Goal: Information Seeking & Learning: Learn about a topic

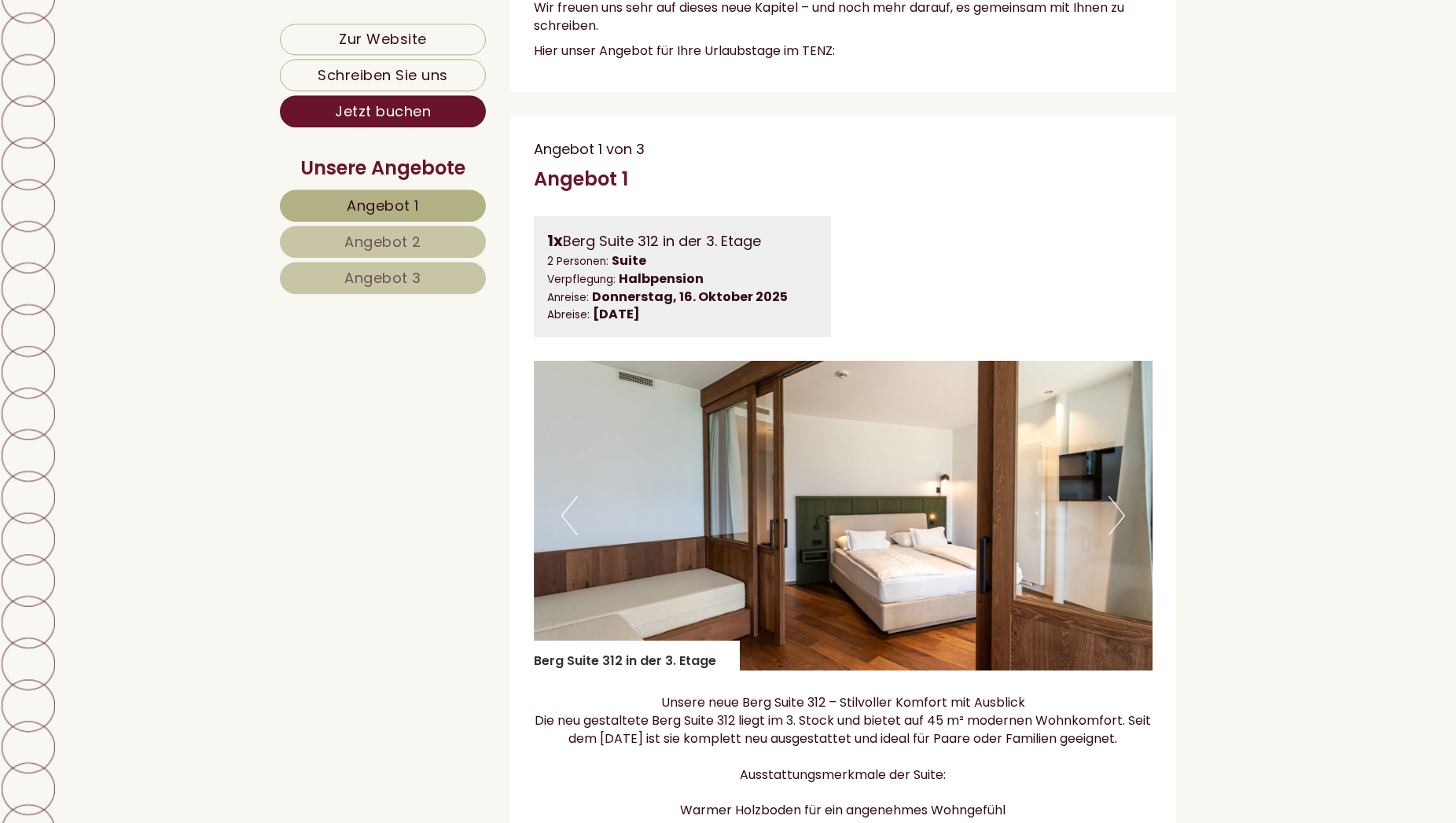
scroll to position [962, 0]
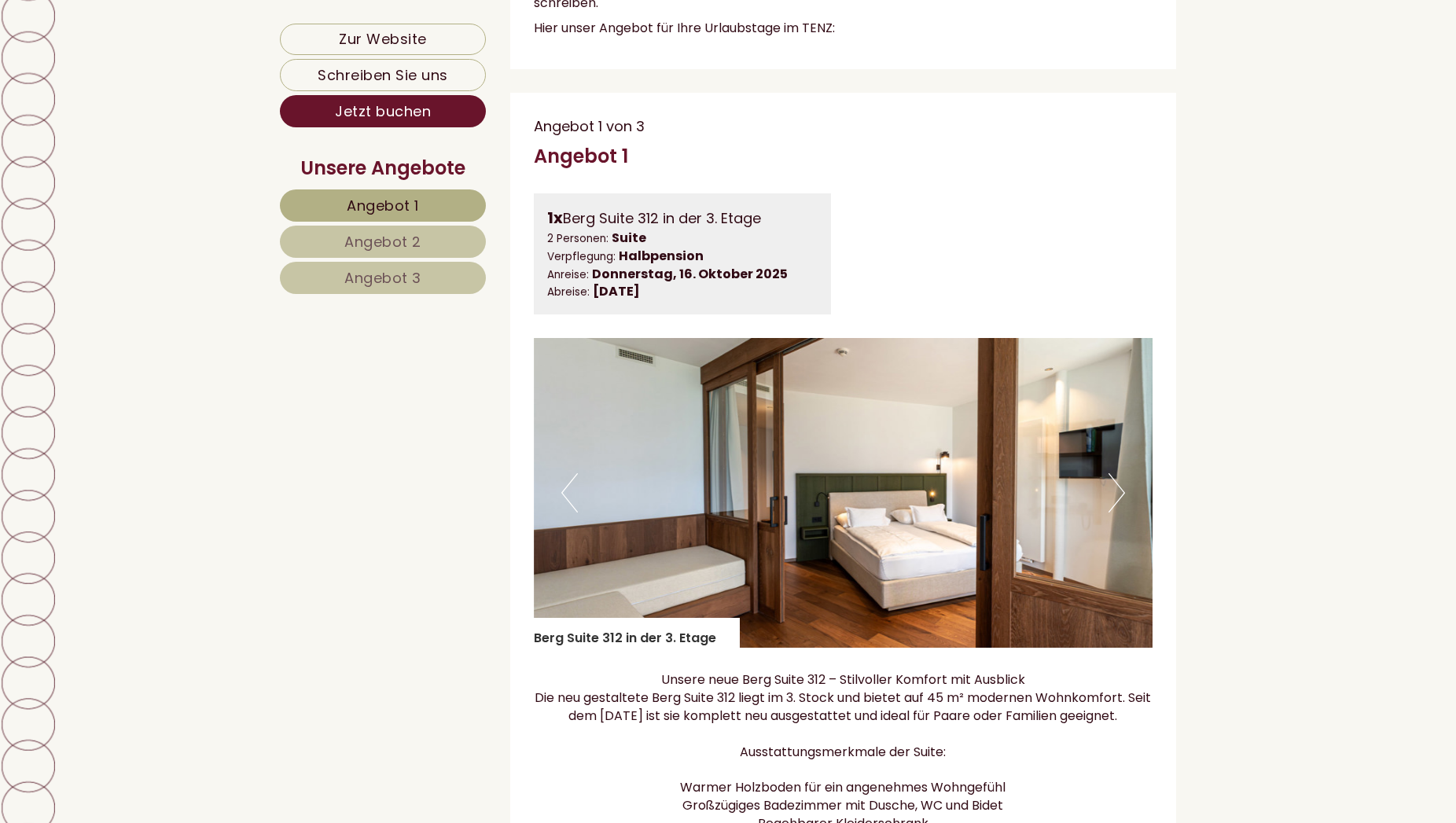
click at [354, 267] on link "Angebot 3" at bounding box center [383, 277] width 206 height 32
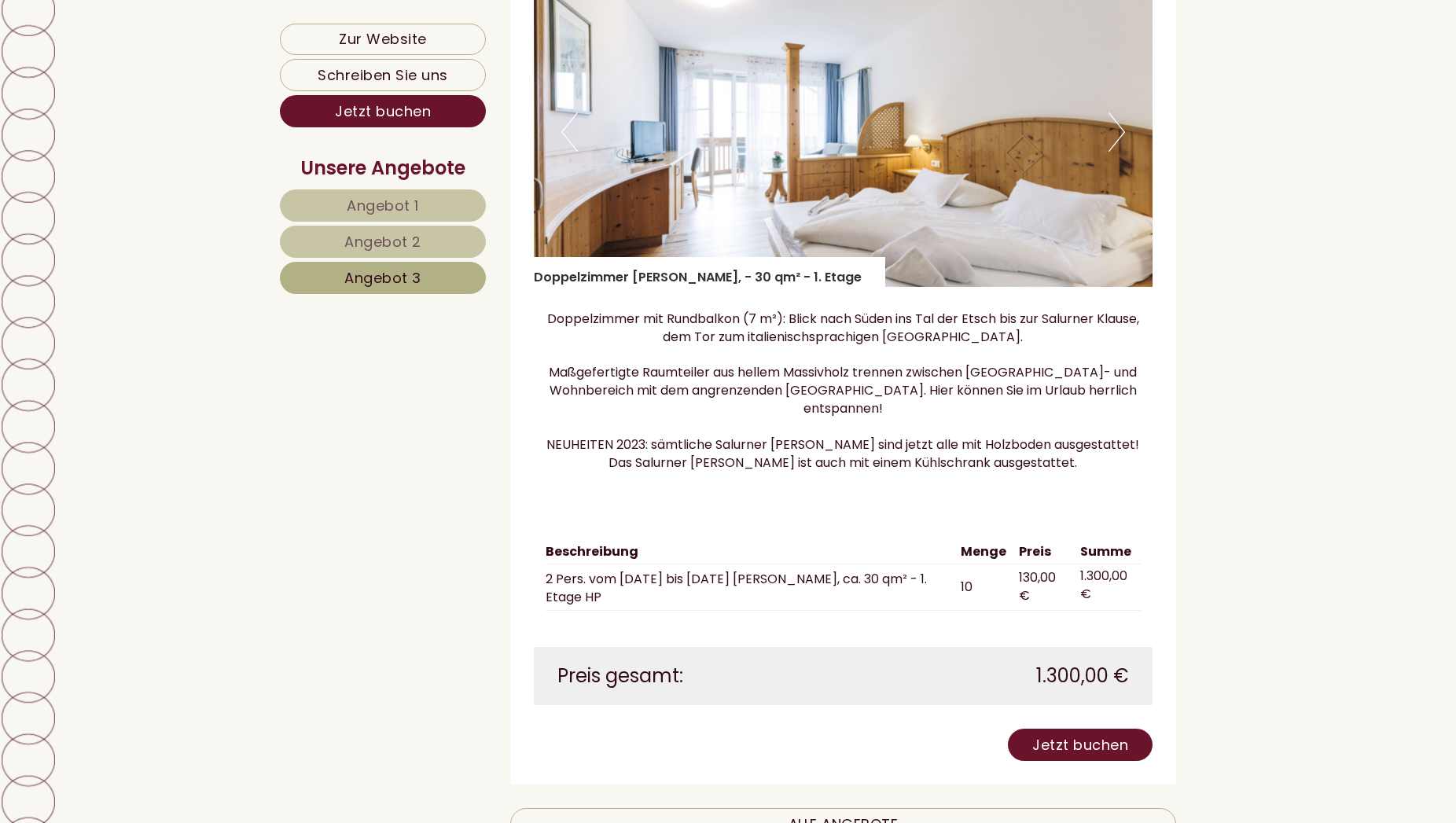
scroll to position [809, 0]
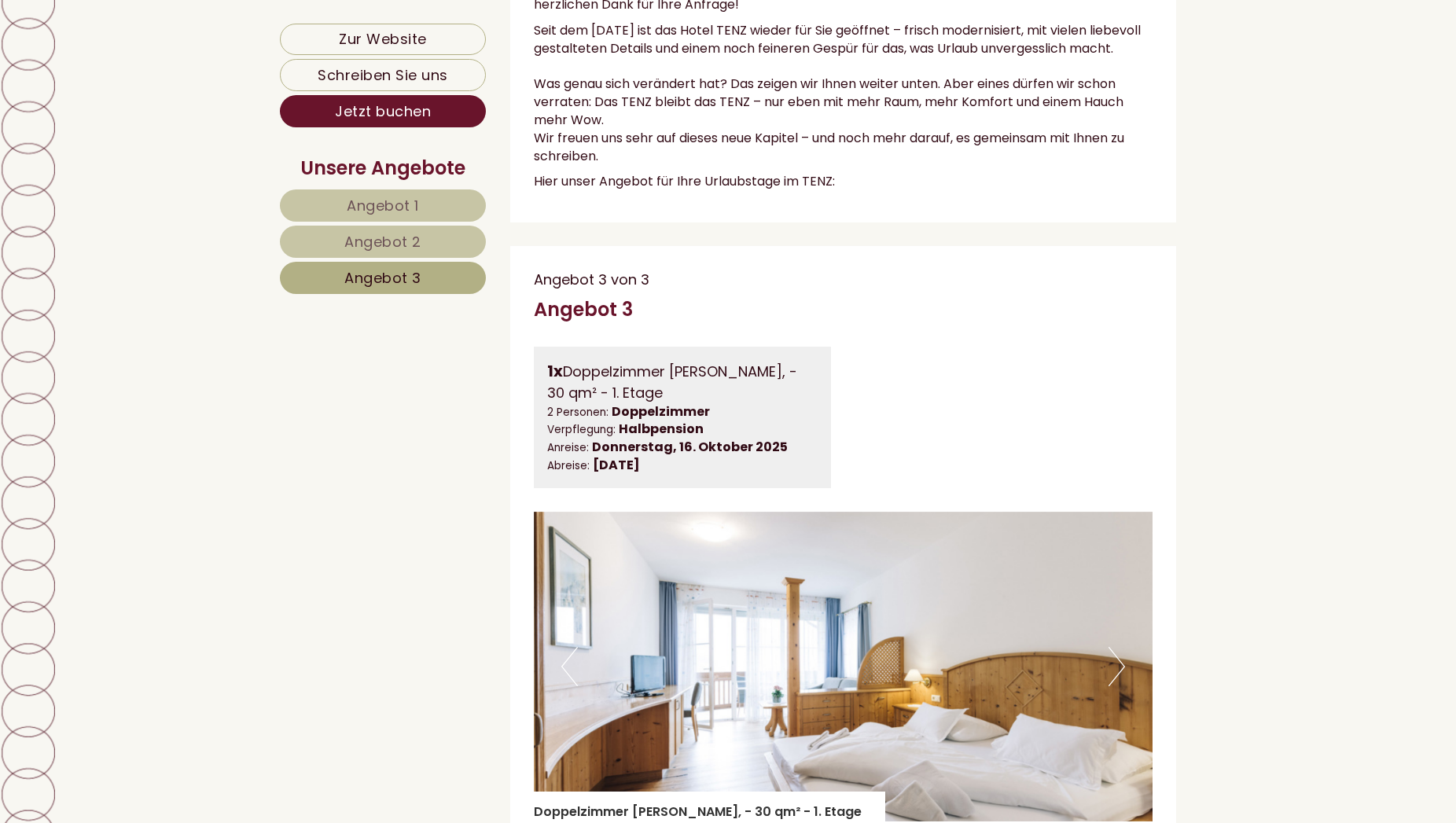
click at [404, 203] on span "Angebot 1" at bounding box center [383, 205] width 73 height 20
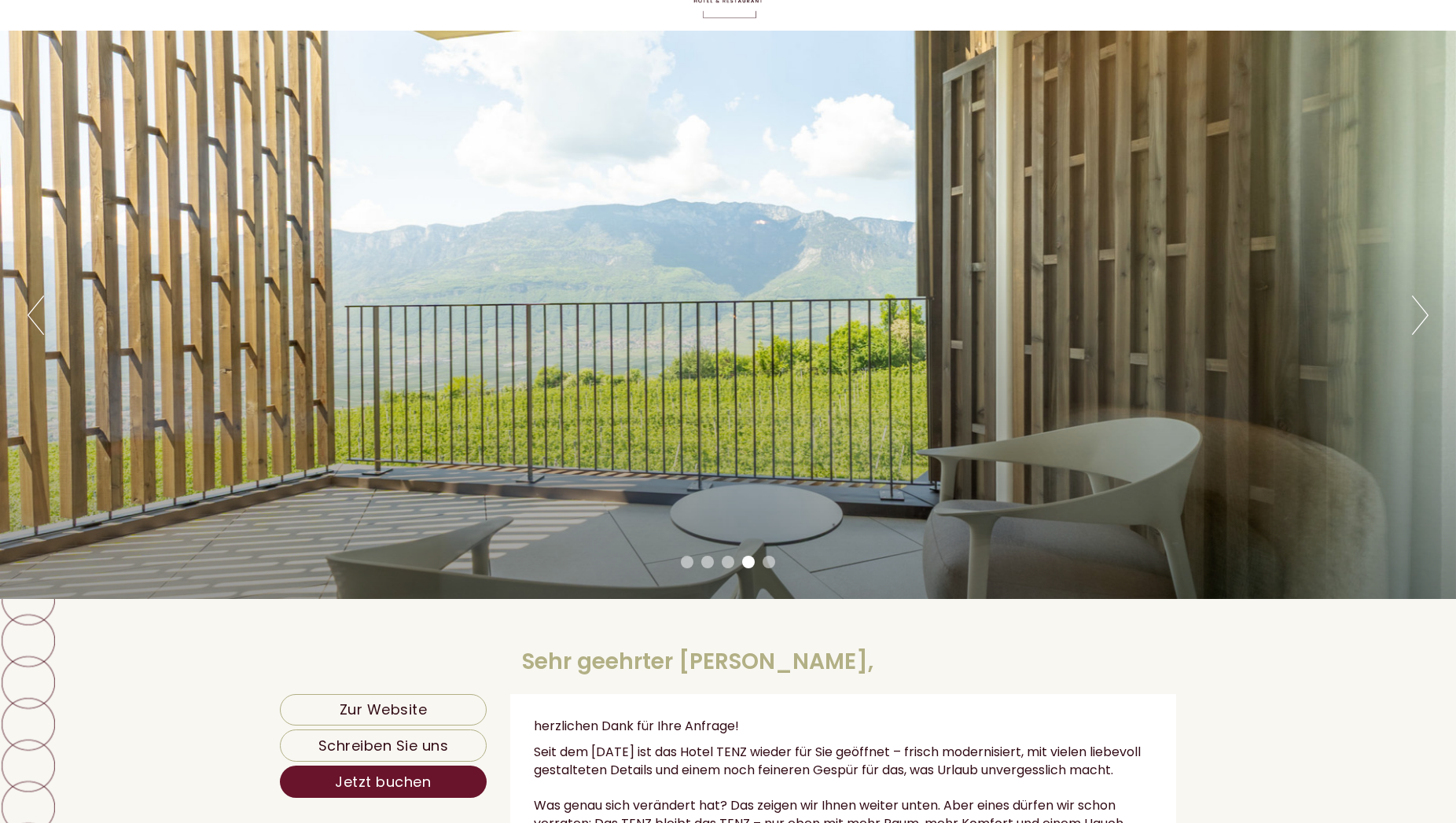
scroll to position [0, 0]
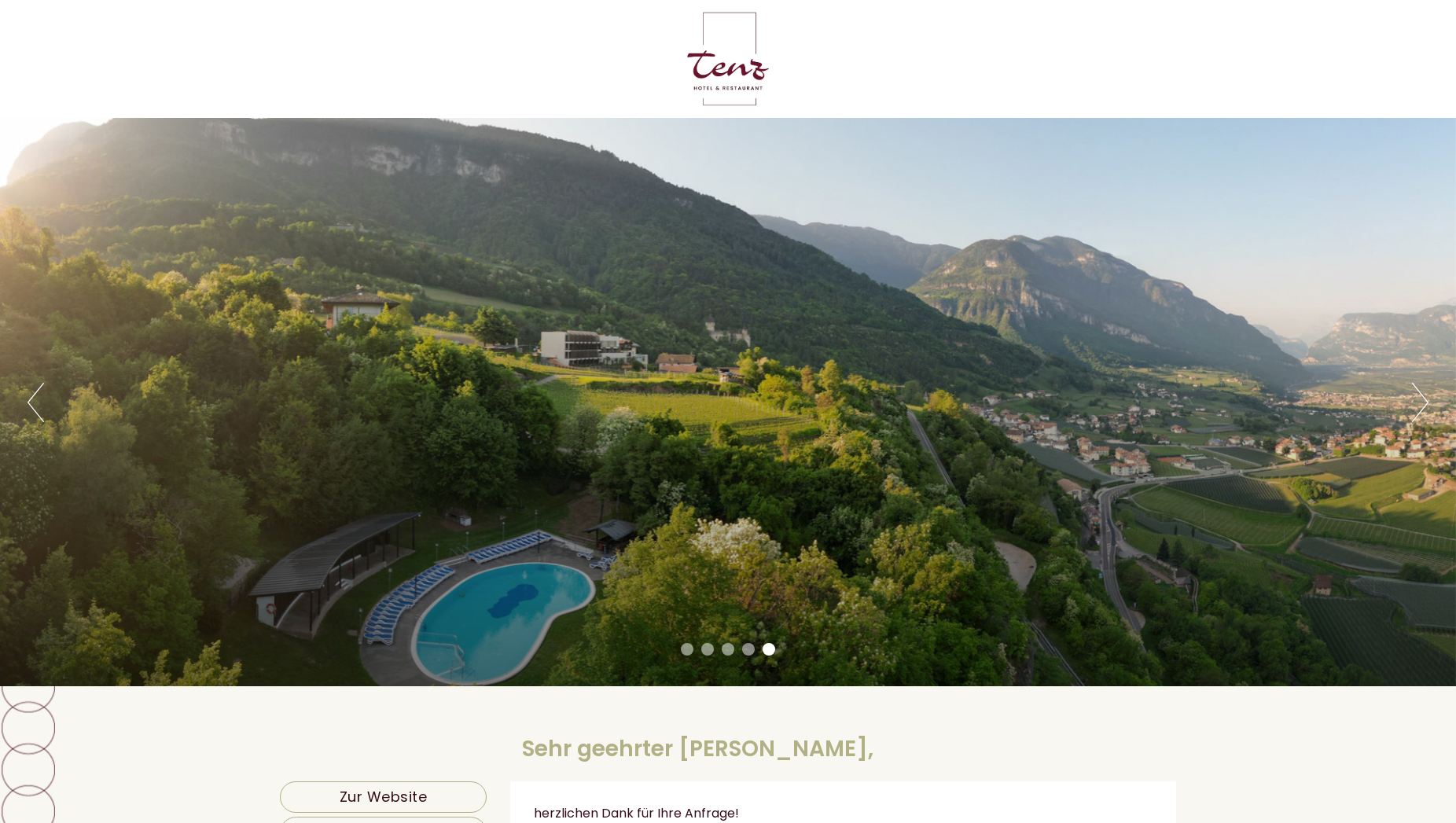
click at [1424, 405] on button "Next" at bounding box center [1421, 402] width 16 height 40
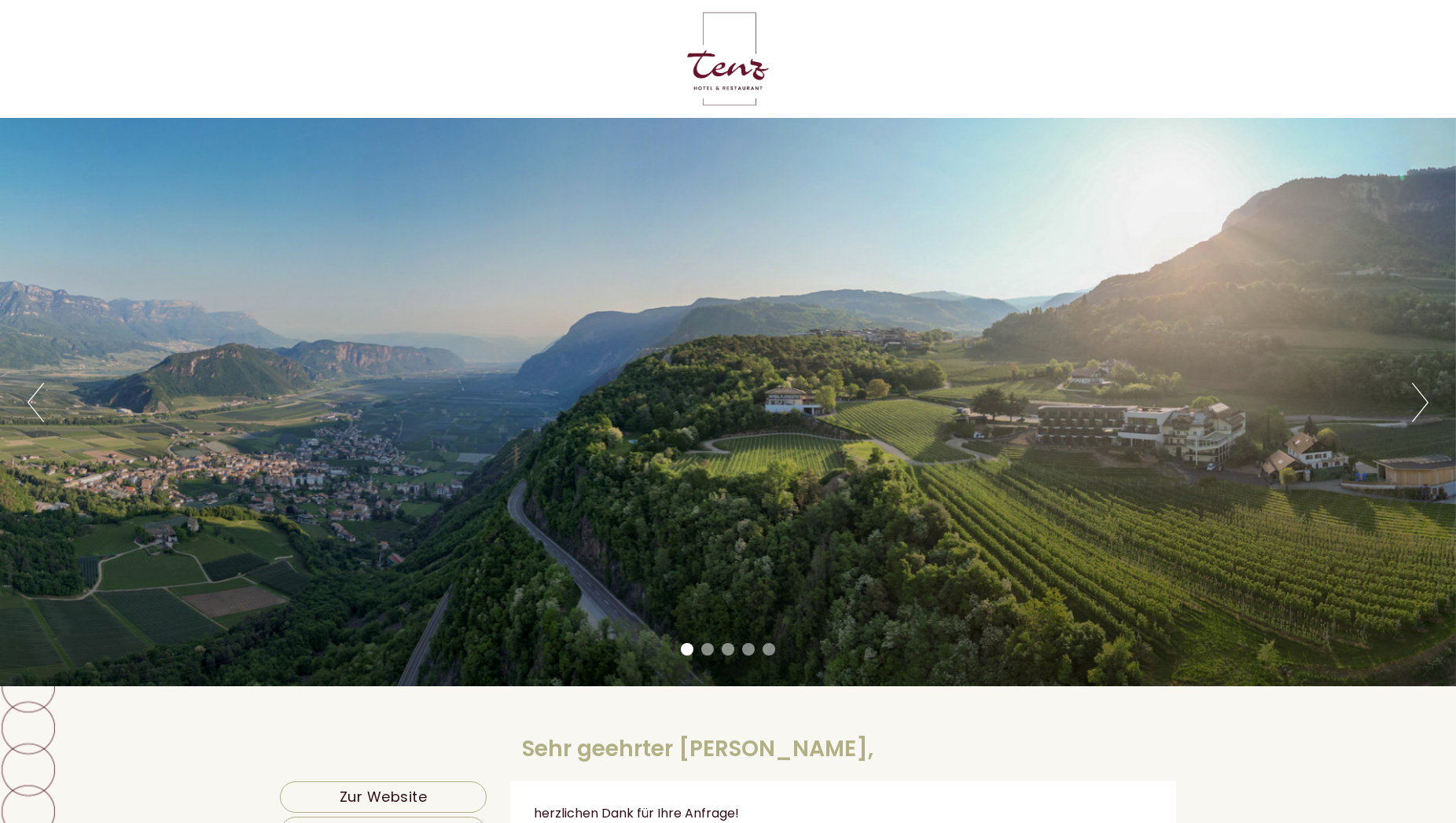
click at [1424, 405] on button "Next" at bounding box center [1421, 402] width 16 height 40
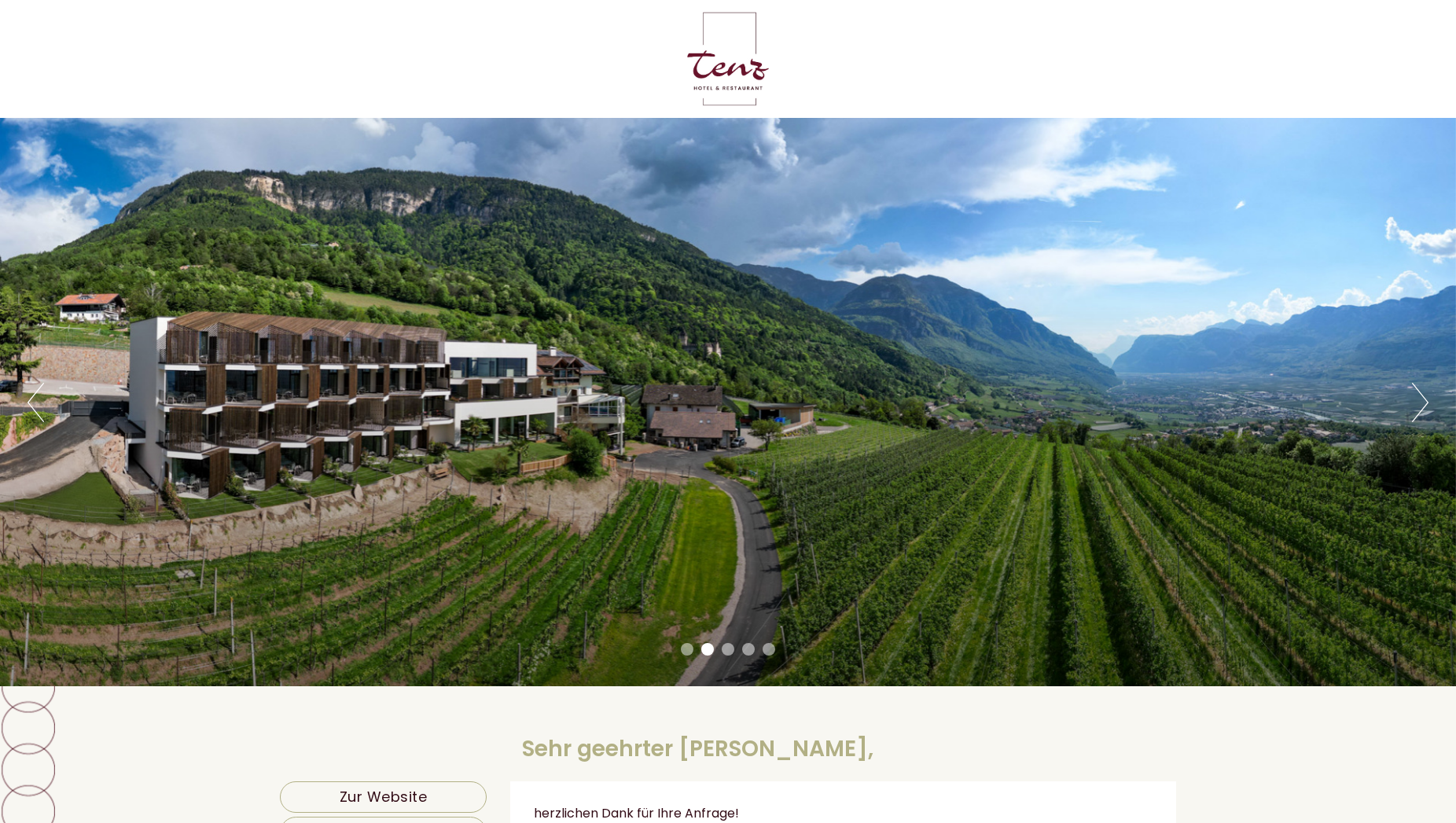
click at [1423, 405] on button "Next" at bounding box center [1421, 402] width 16 height 40
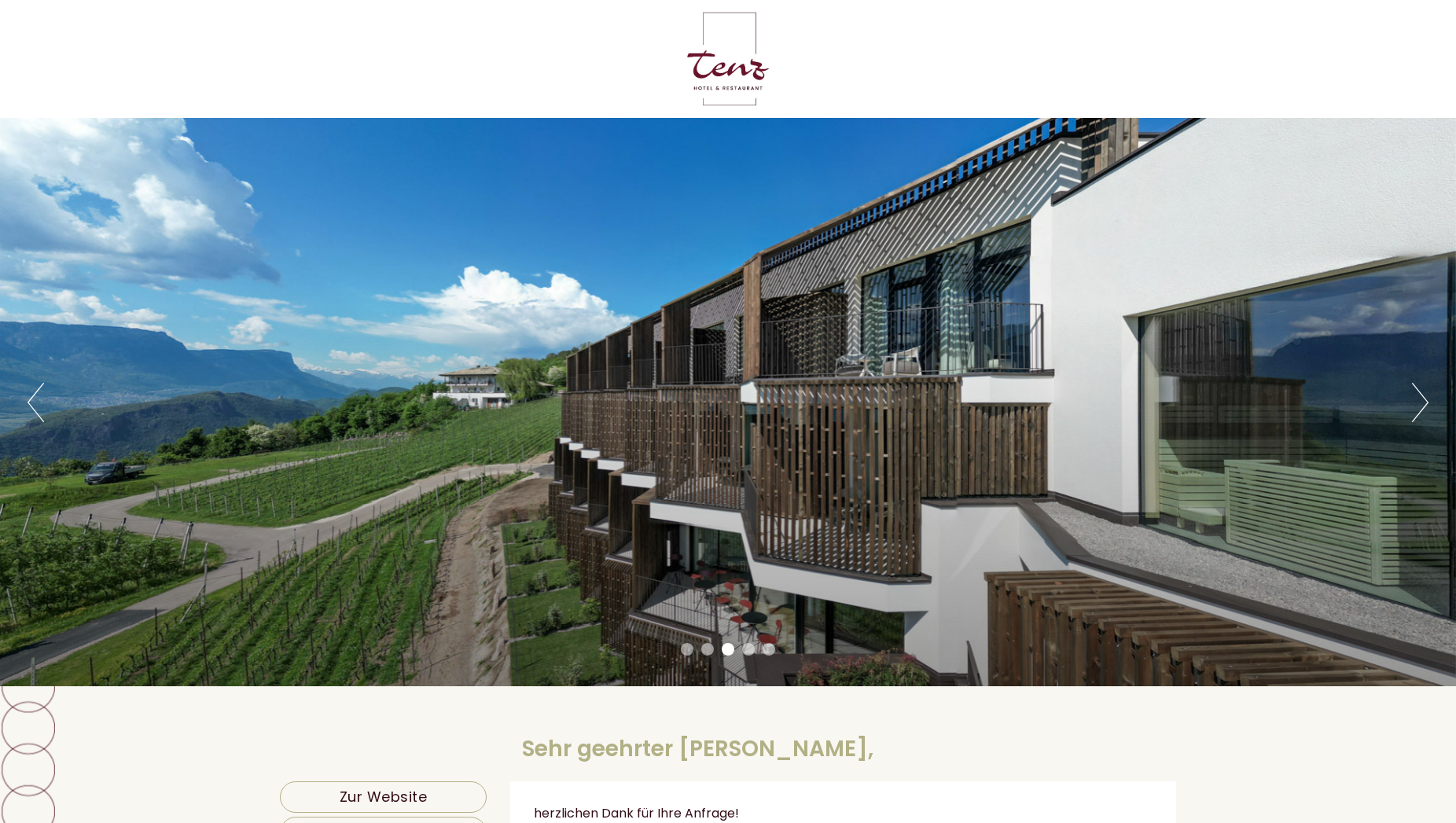
click at [1423, 405] on button "Next" at bounding box center [1421, 402] width 16 height 40
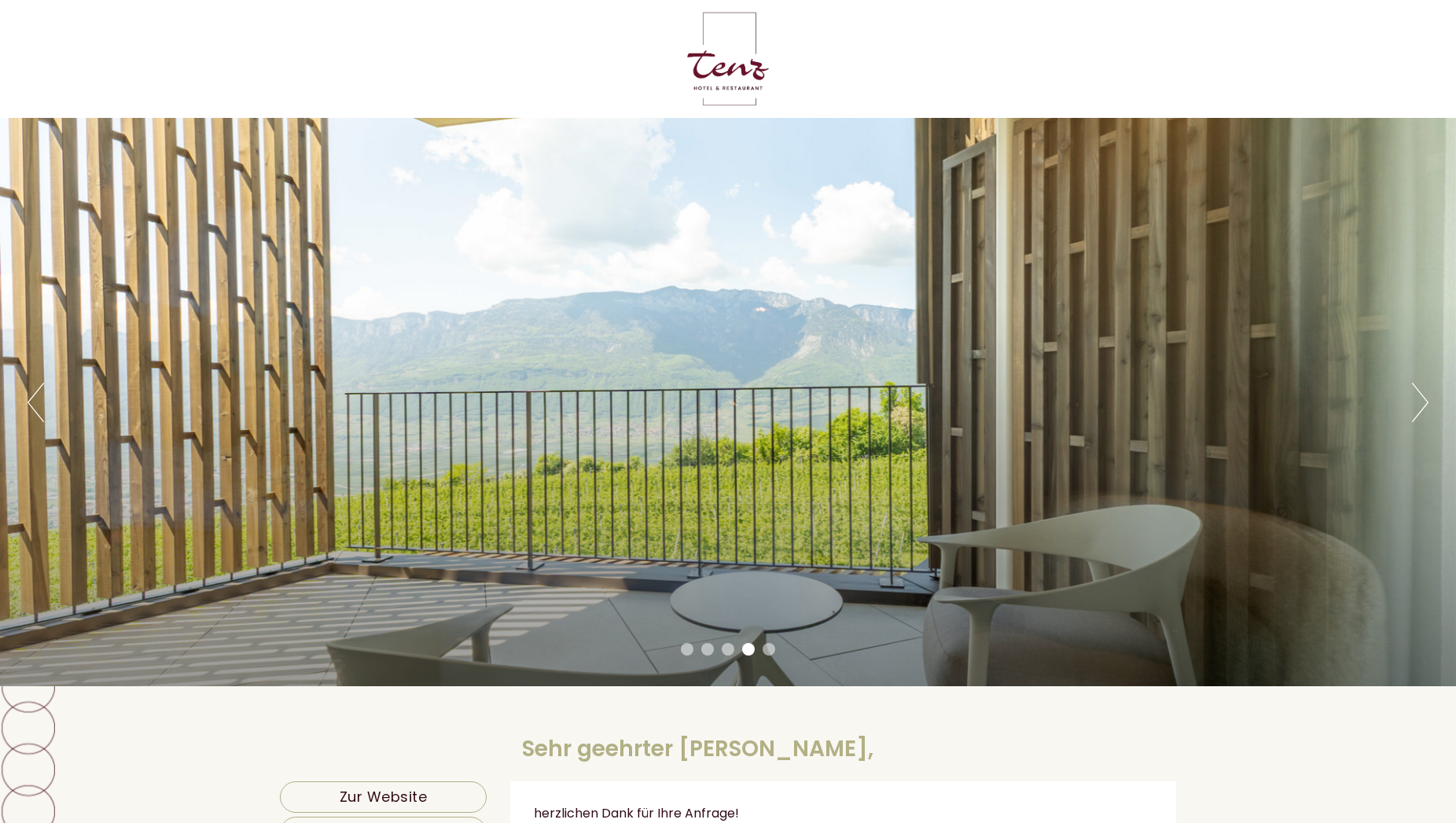
click at [1423, 405] on button "Next" at bounding box center [1421, 402] width 16 height 40
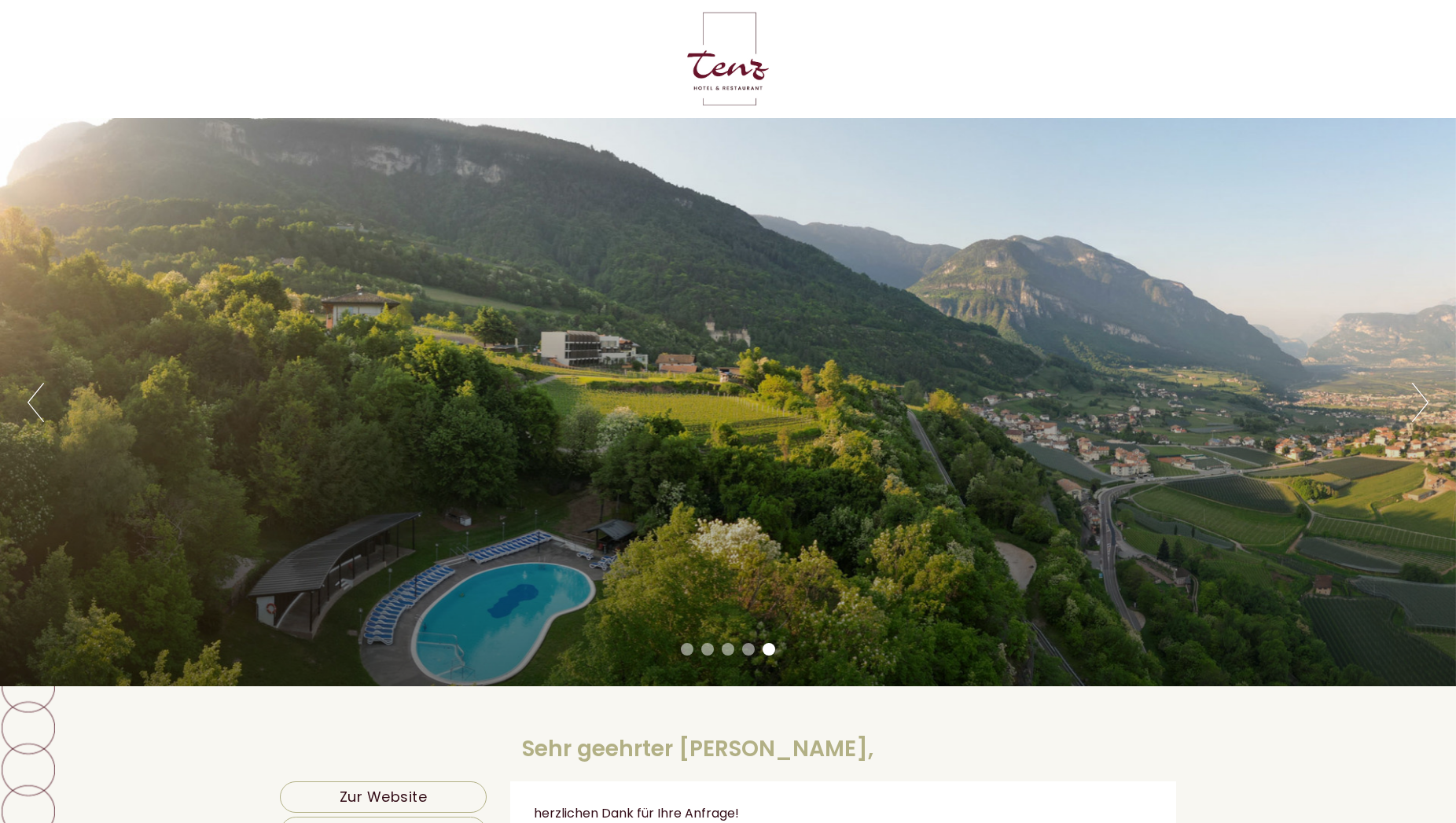
click at [1423, 405] on button "Next" at bounding box center [1421, 402] width 16 height 40
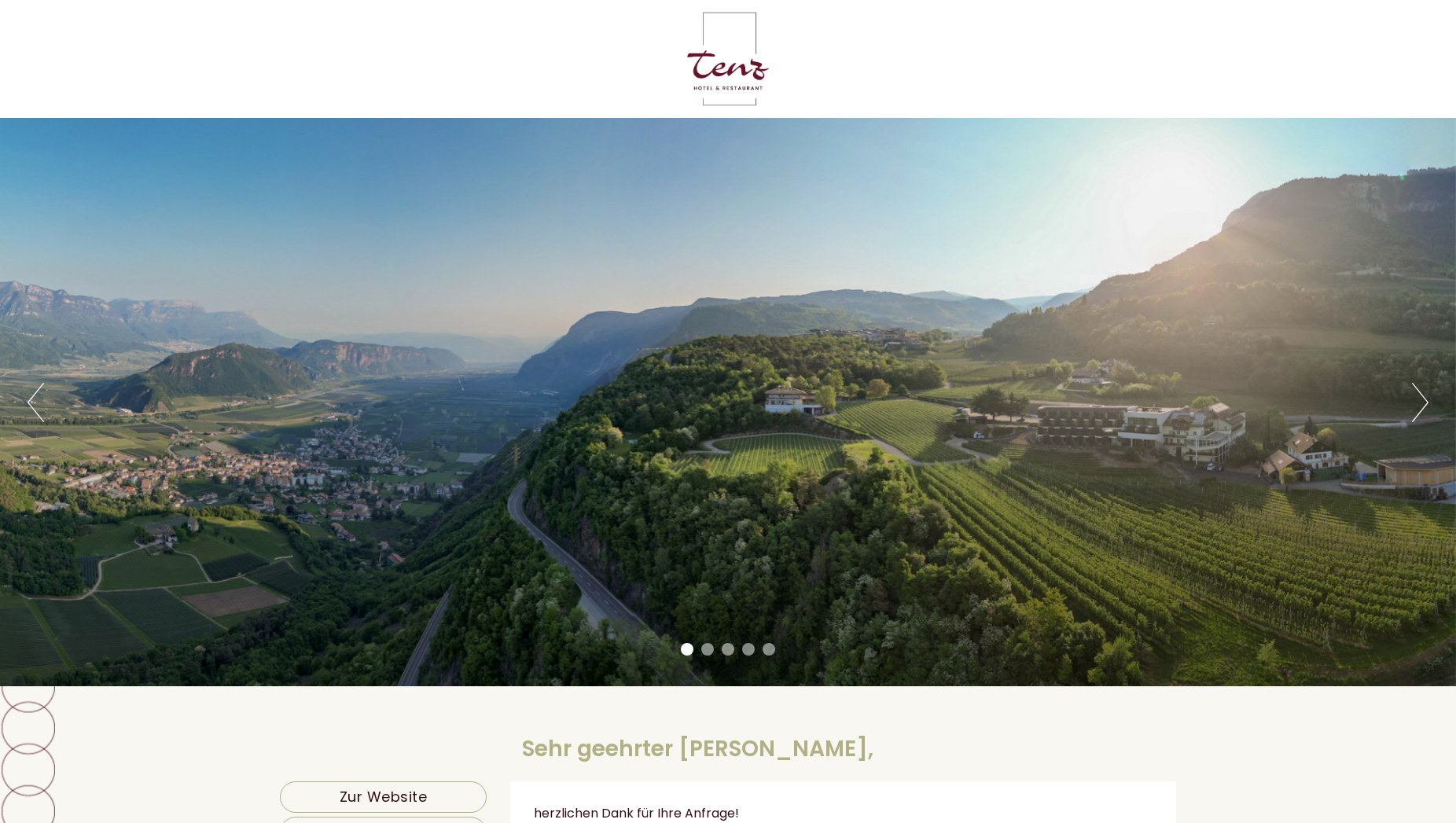
click at [35, 409] on button "Previous" at bounding box center [35, 402] width 16 height 40
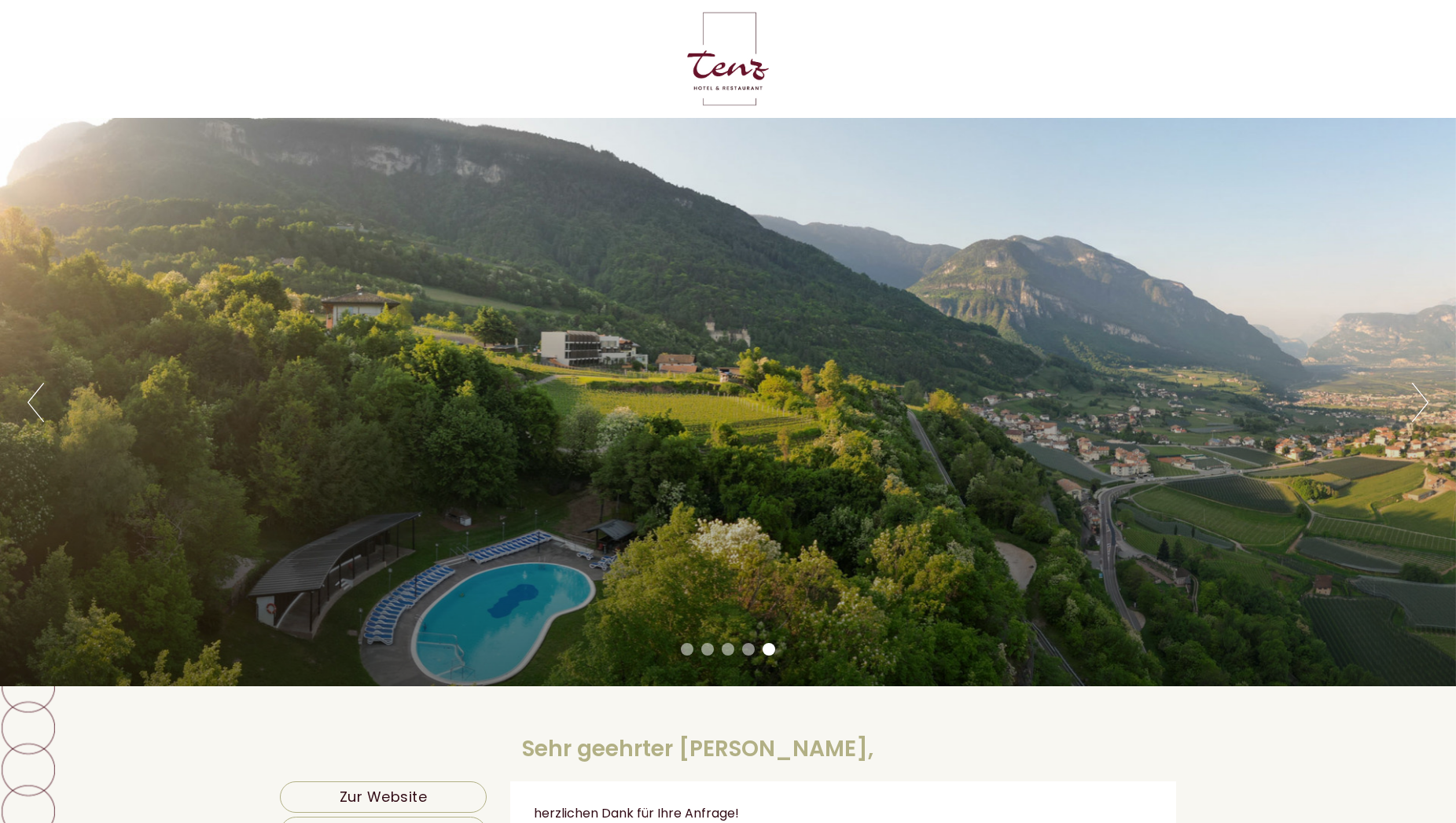
click at [1419, 409] on button "Next" at bounding box center [1421, 402] width 16 height 40
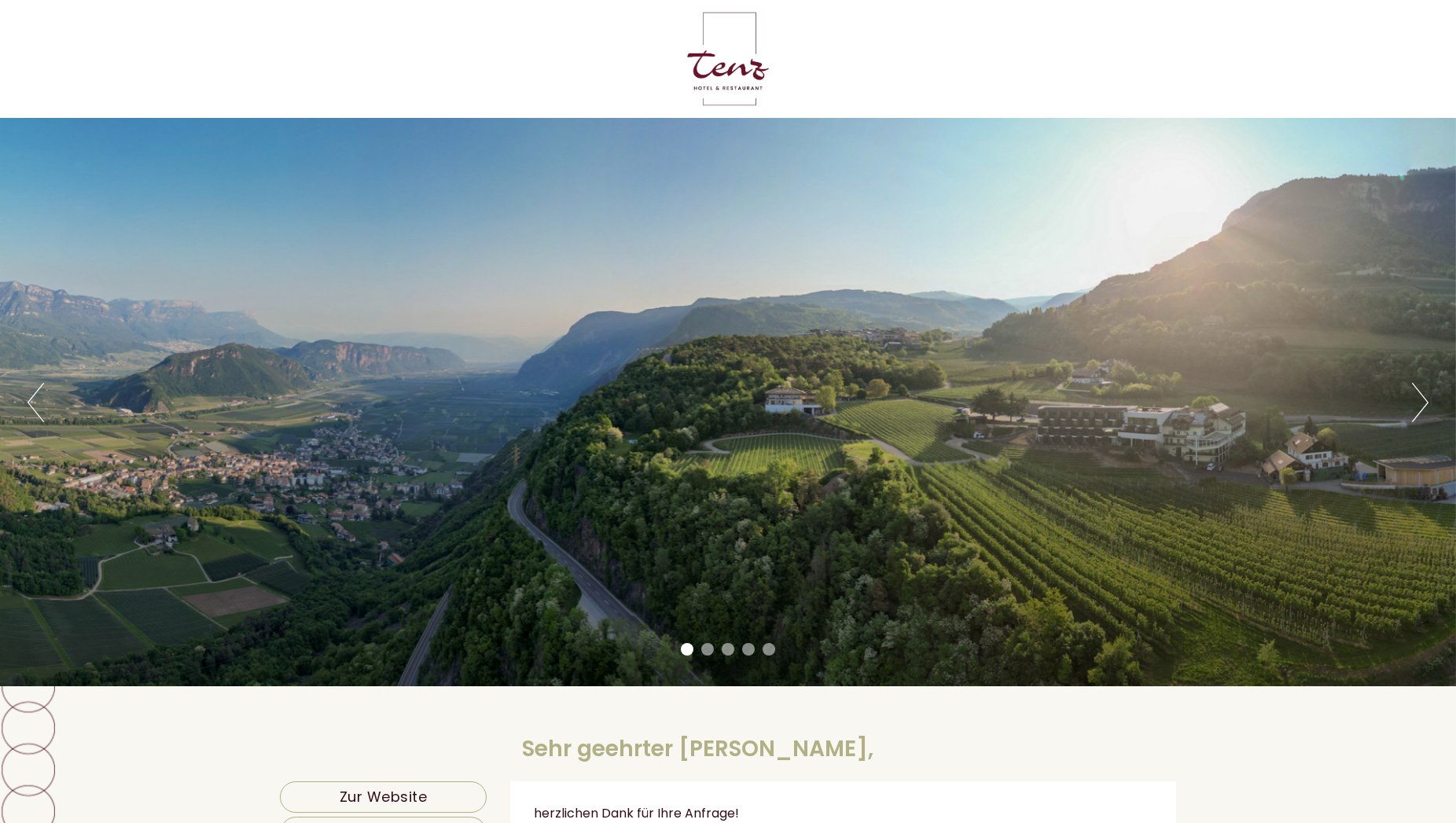
click at [1419, 409] on button "Next" at bounding box center [1421, 402] width 16 height 40
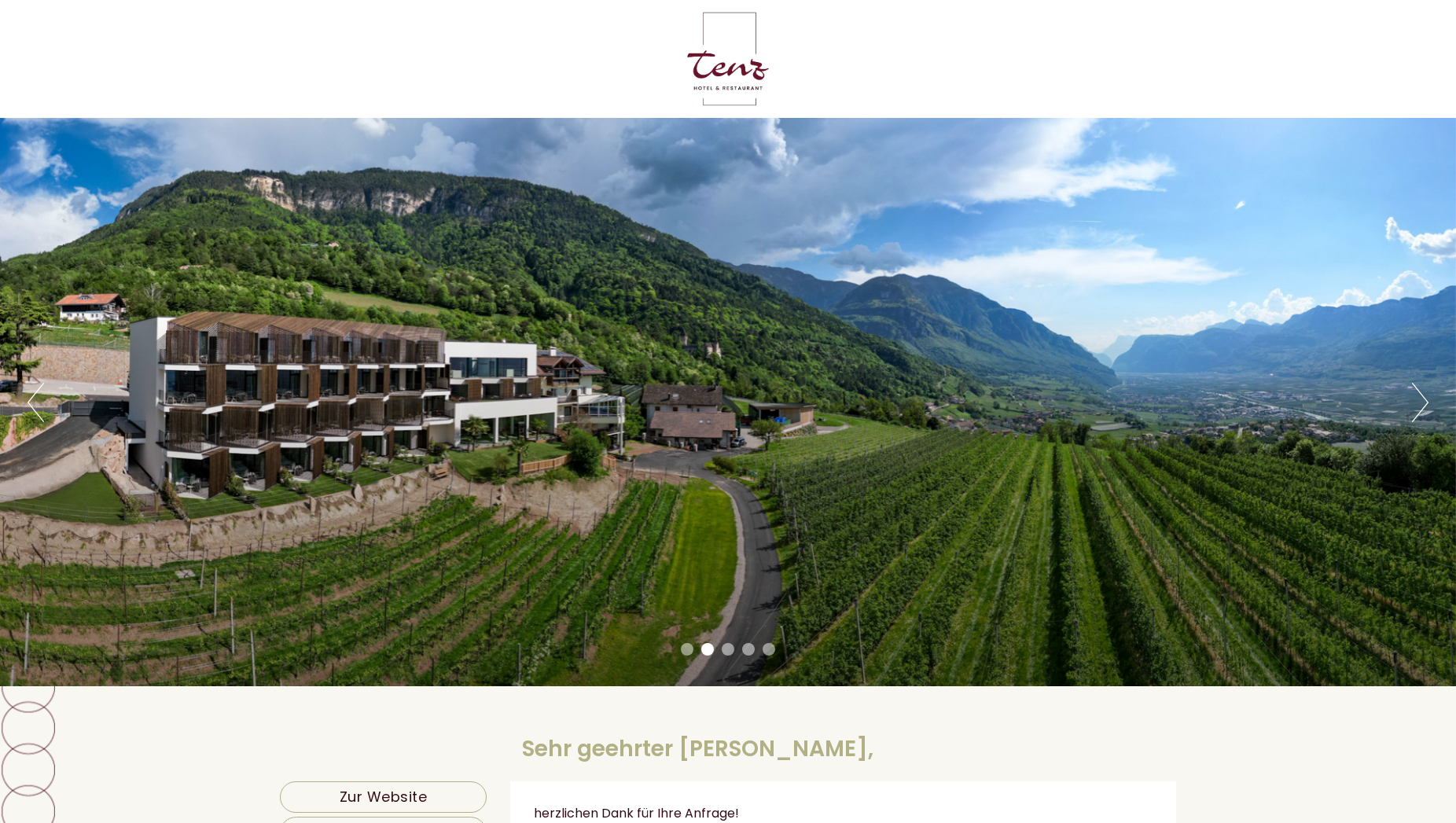
click at [1419, 409] on button "Next" at bounding box center [1421, 402] width 16 height 40
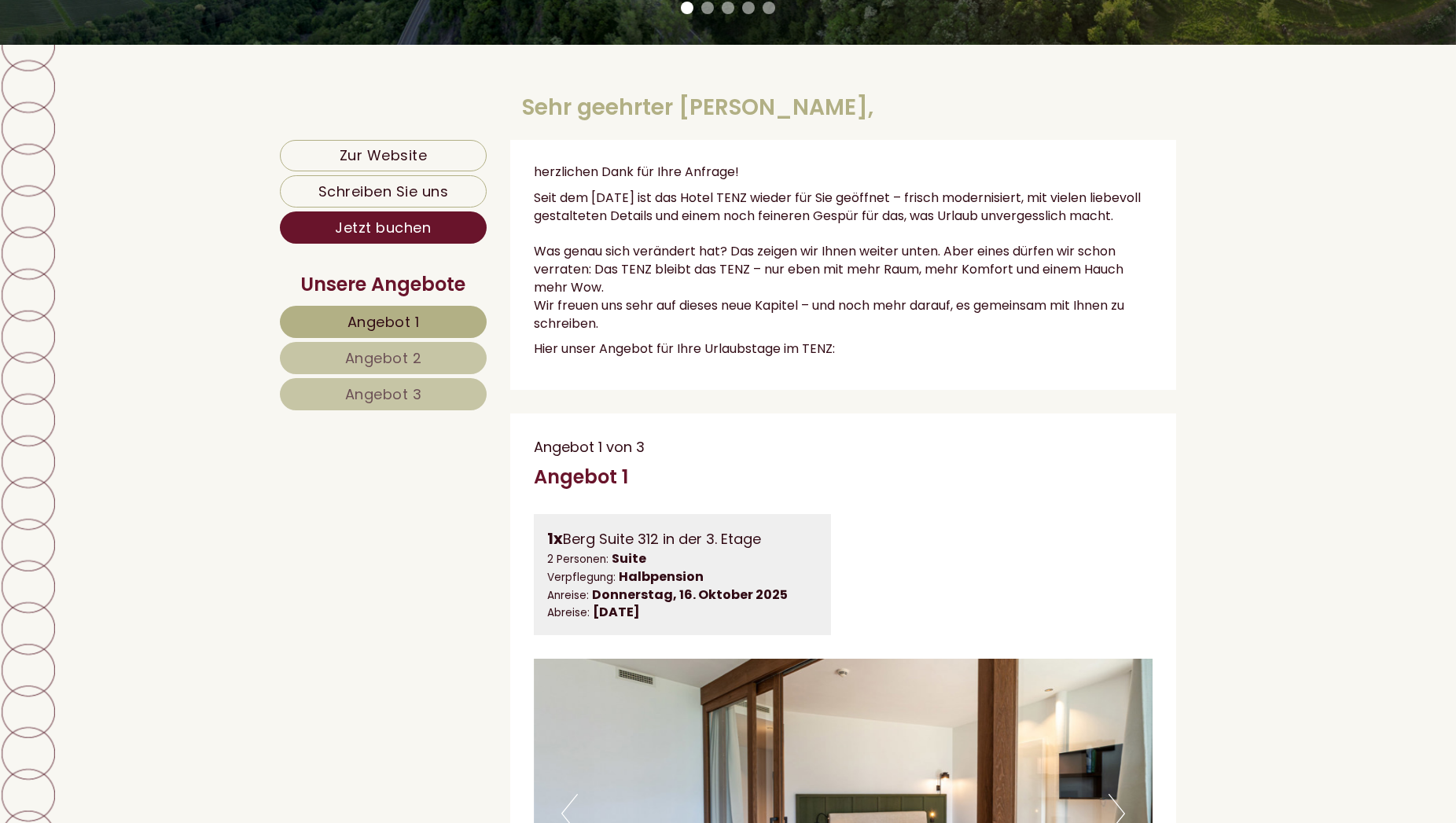
click at [384, 397] on span "Angebot 3" at bounding box center [383, 394] width 77 height 20
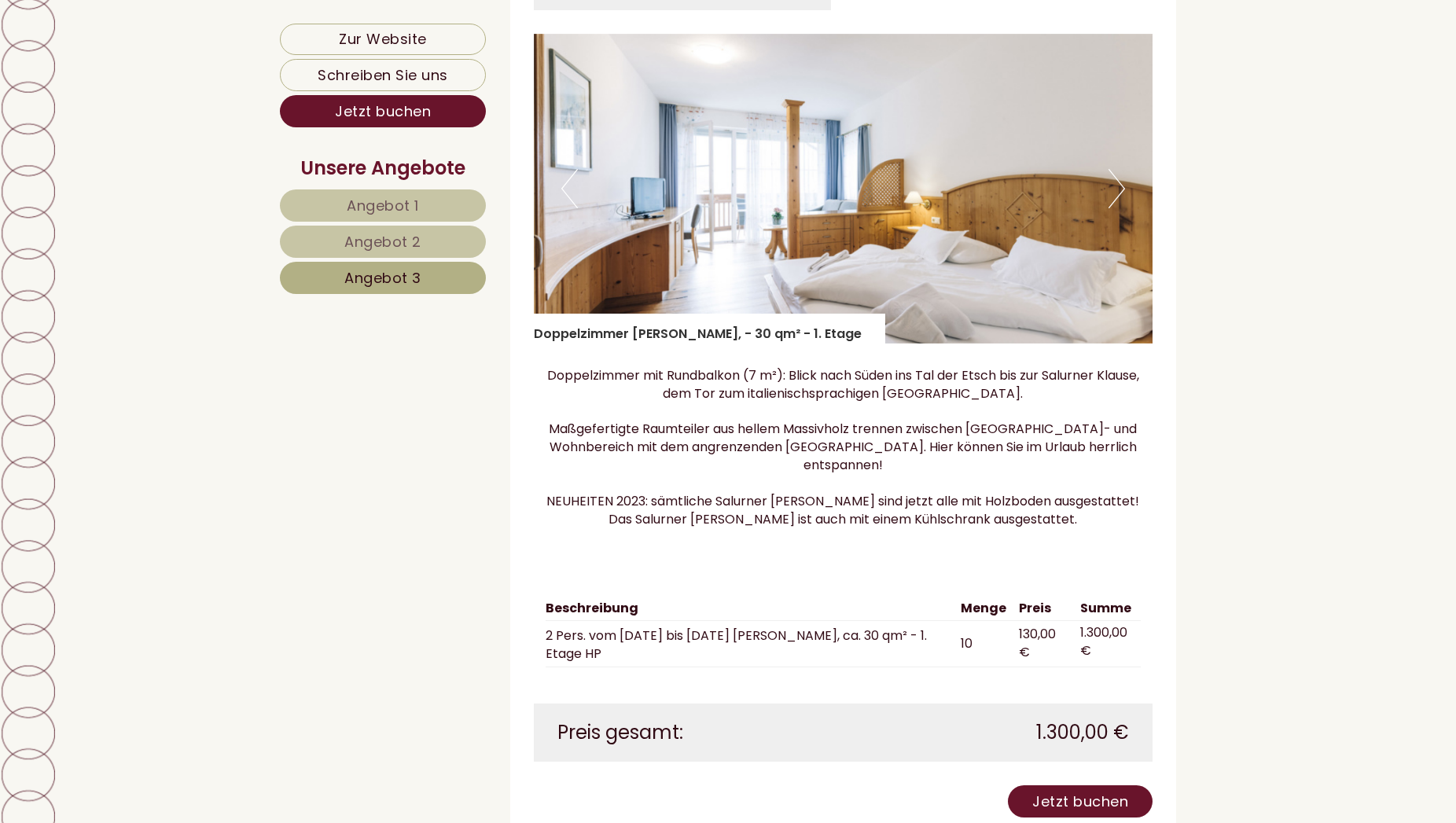
scroll to position [1073, 0]
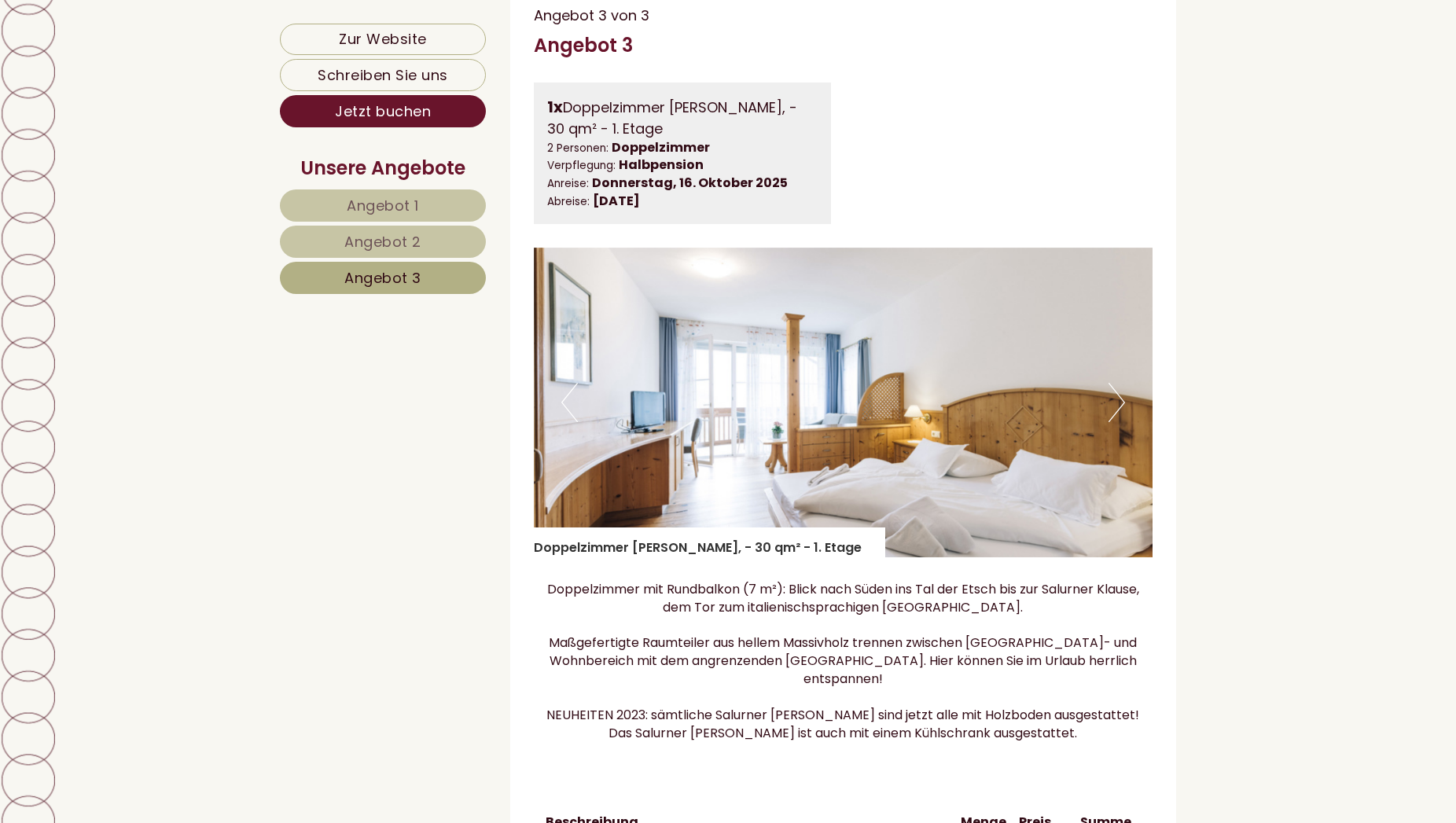
click at [697, 435] on img at bounding box center [843, 402] width 620 height 309
click at [1114, 422] on button "Next" at bounding box center [1117, 402] width 16 height 40
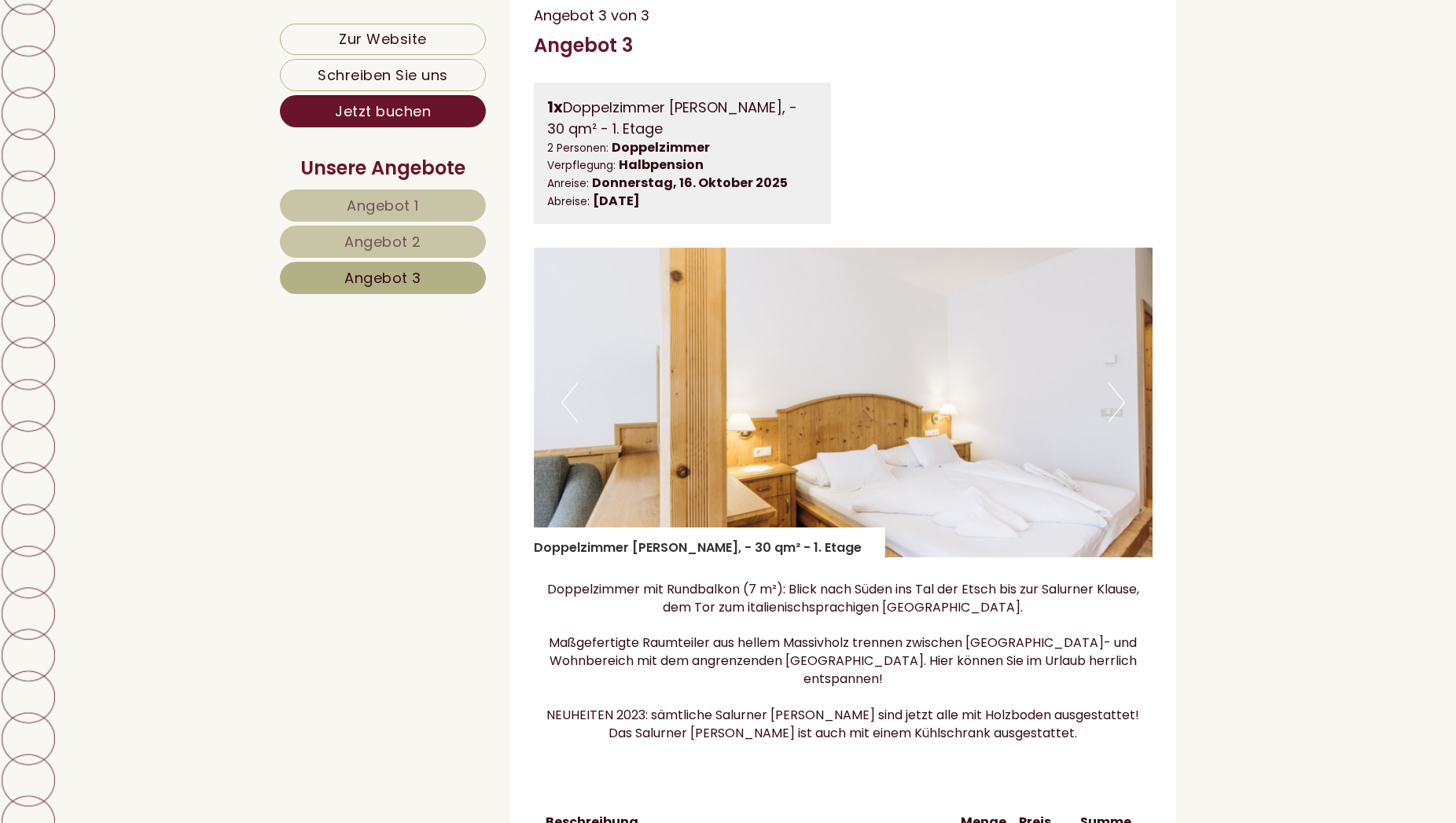
click at [1114, 422] on button "Next" at bounding box center [1117, 402] width 16 height 40
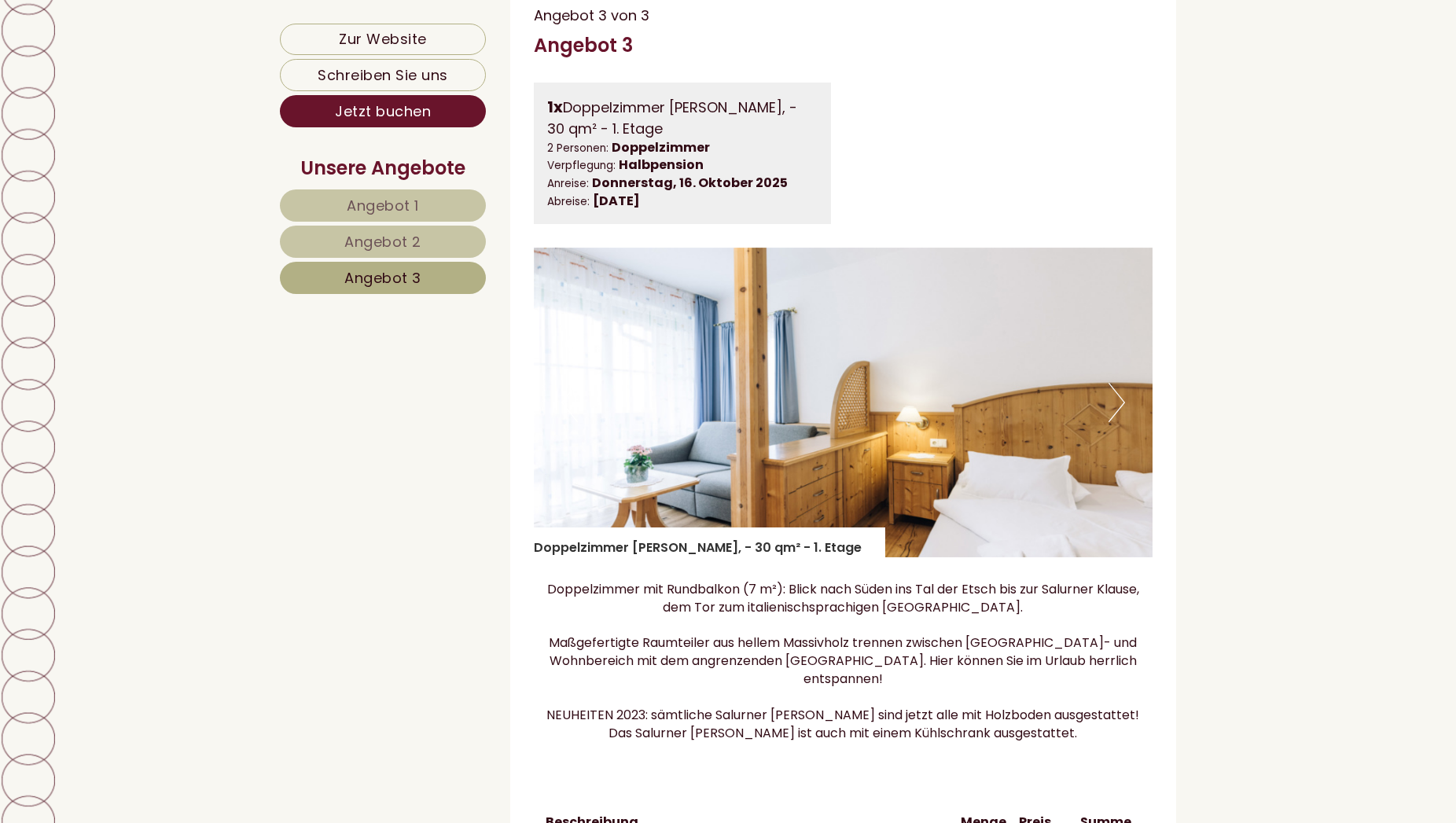
click at [1114, 422] on button "Next" at bounding box center [1117, 402] width 16 height 40
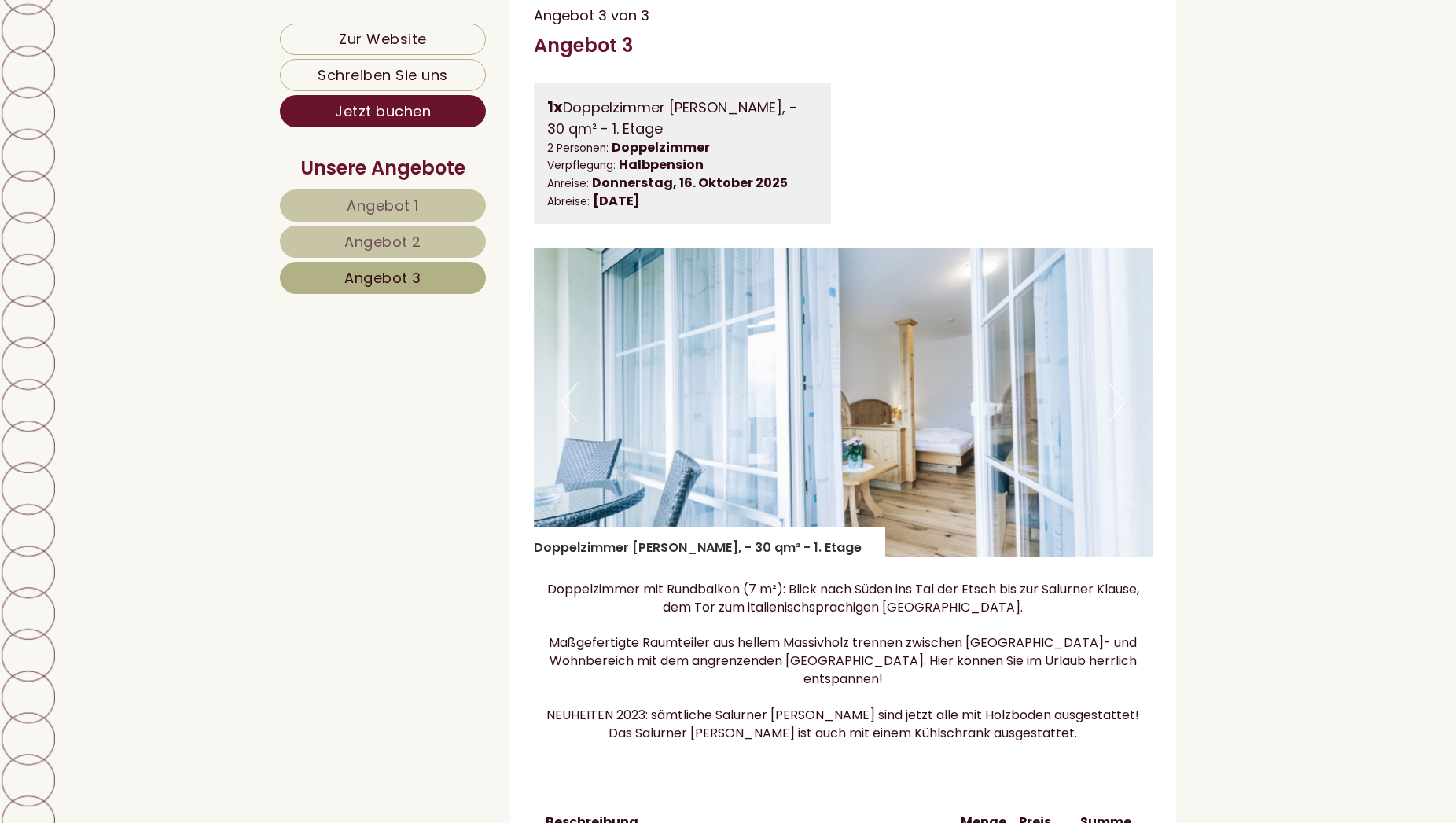
click at [1114, 422] on button "Next" at bounding box center [1117, 402] width 16 height 40
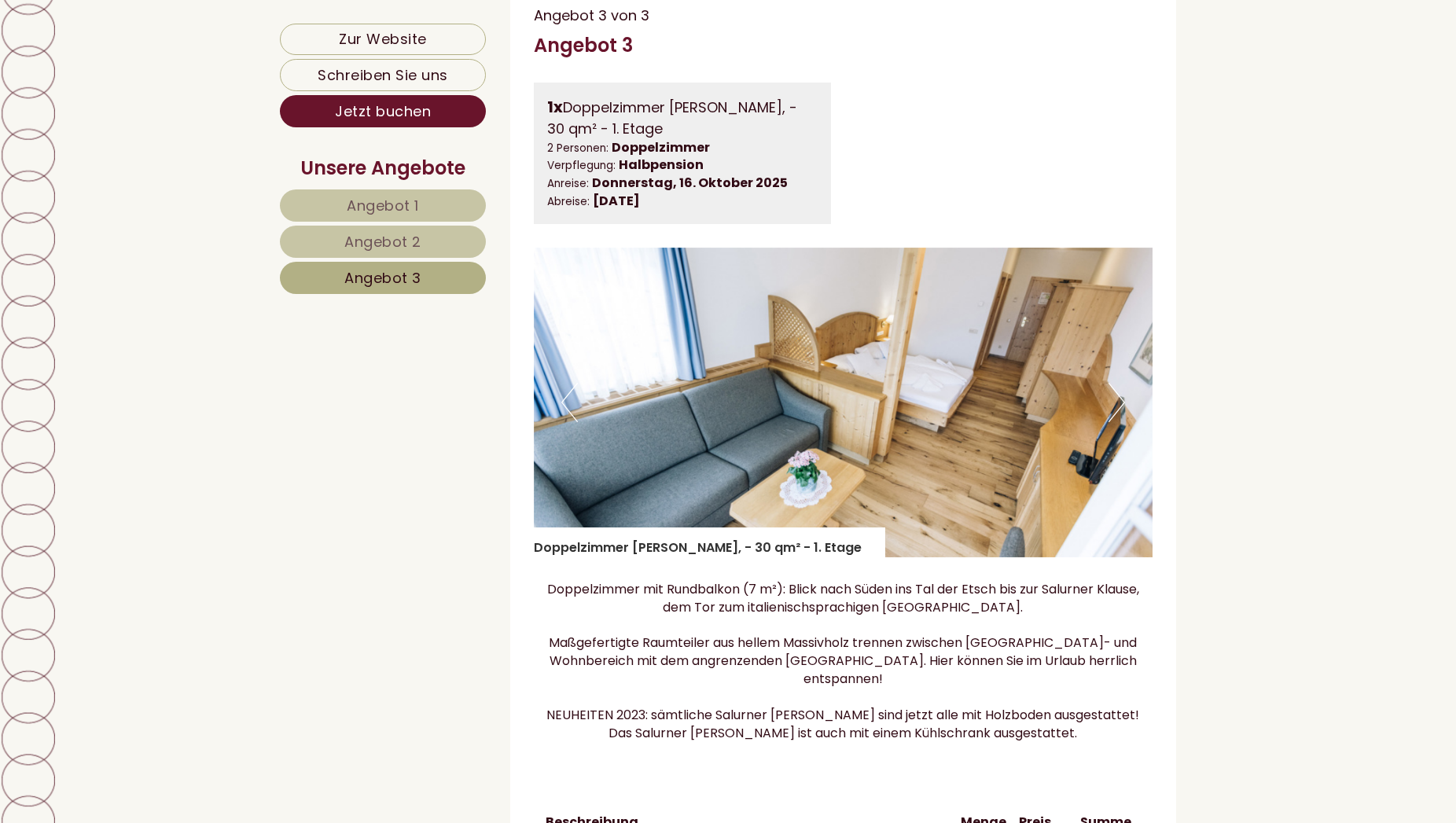
click at [1114, 422] on button "Next" at bounding box center [1117, 402] width 16 height 40
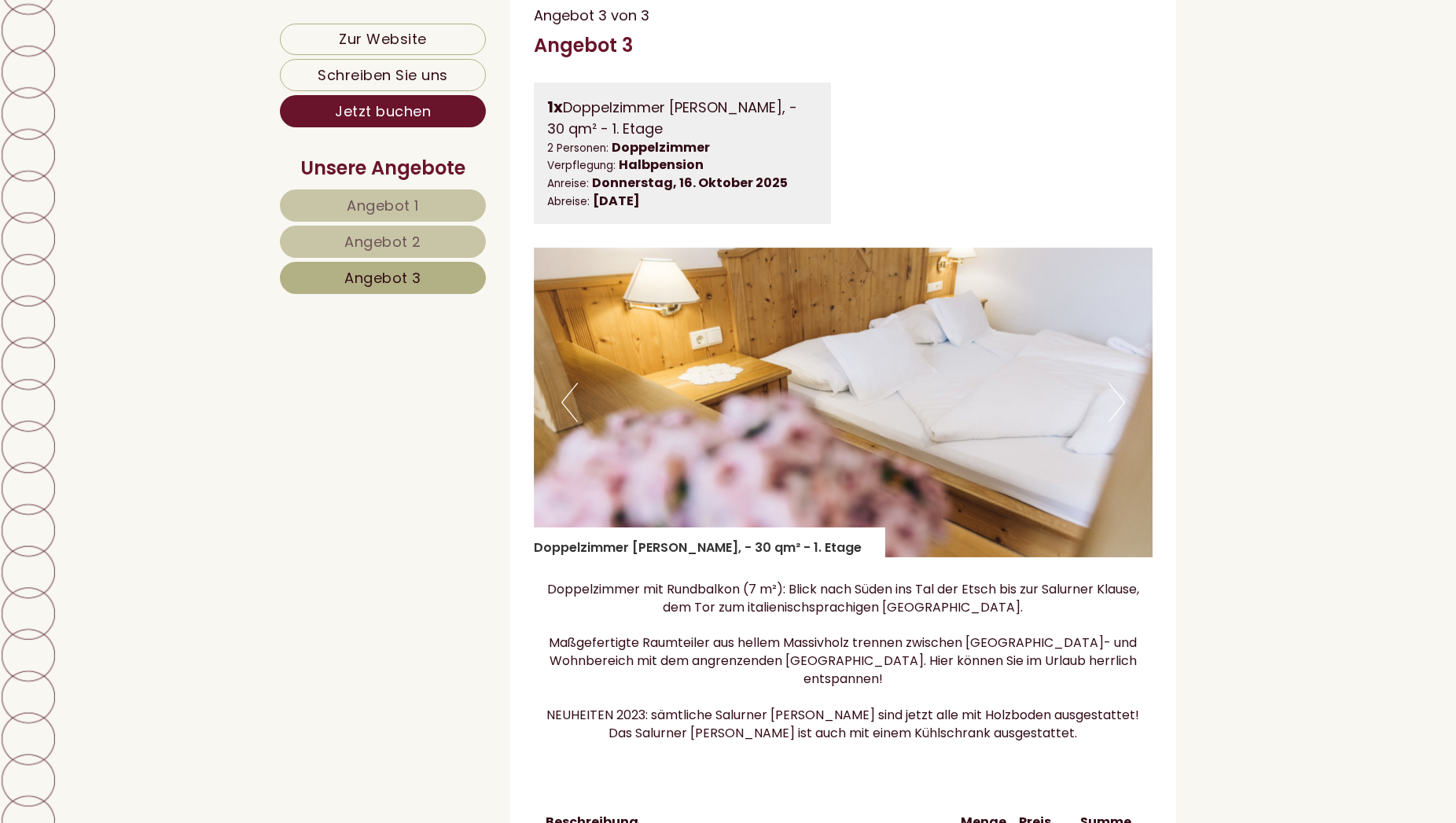
click at [1114, 422] on button "Next" at bounding box center [1117, 402] width 16 height 40
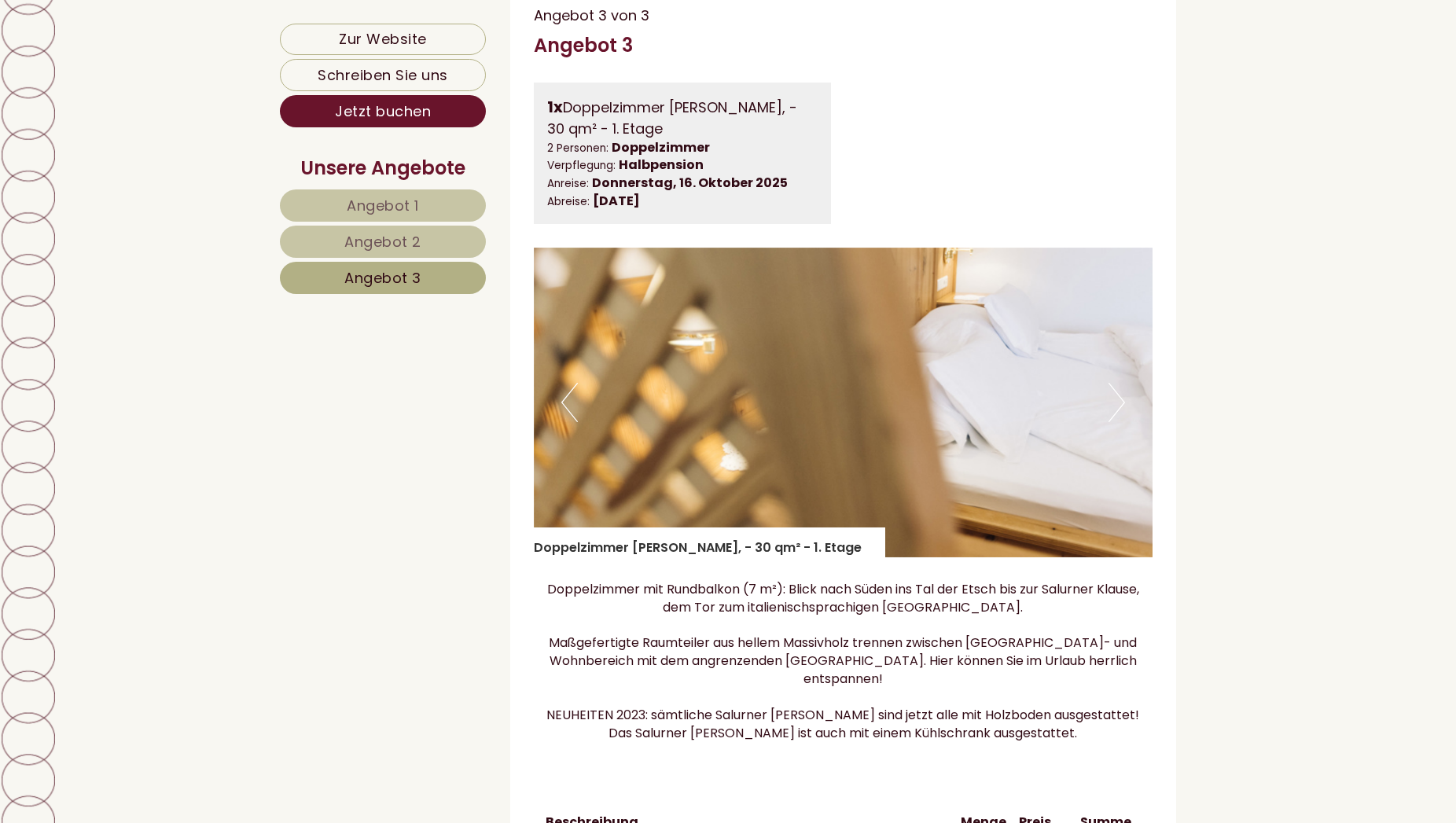
click at [1114, 422] on button "Next" at bounding box center [1117, 402] width 16 height 40
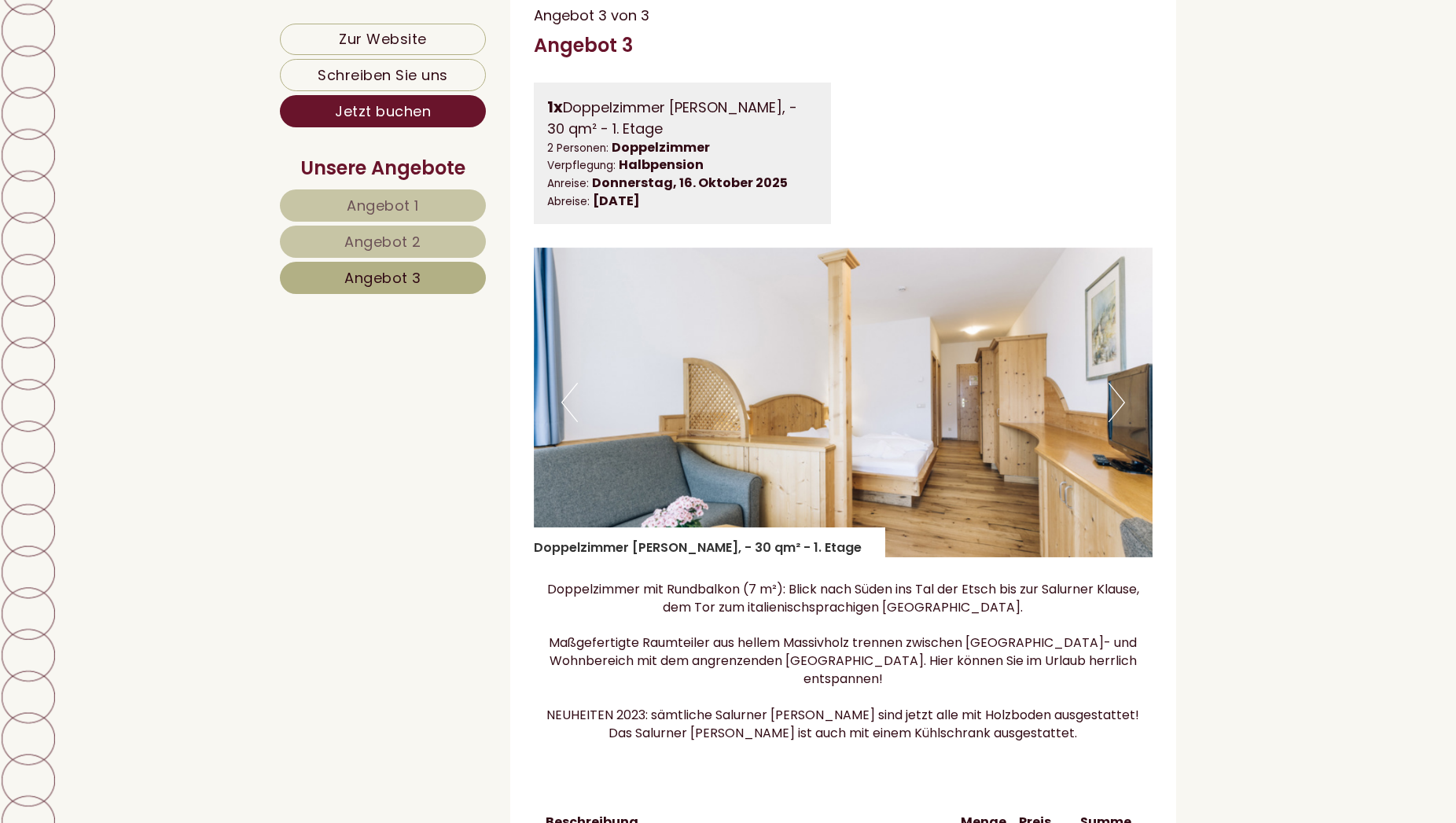
click at [1114, 422] on button "Next" at bounding box center [1117, 402] width 16 height 40
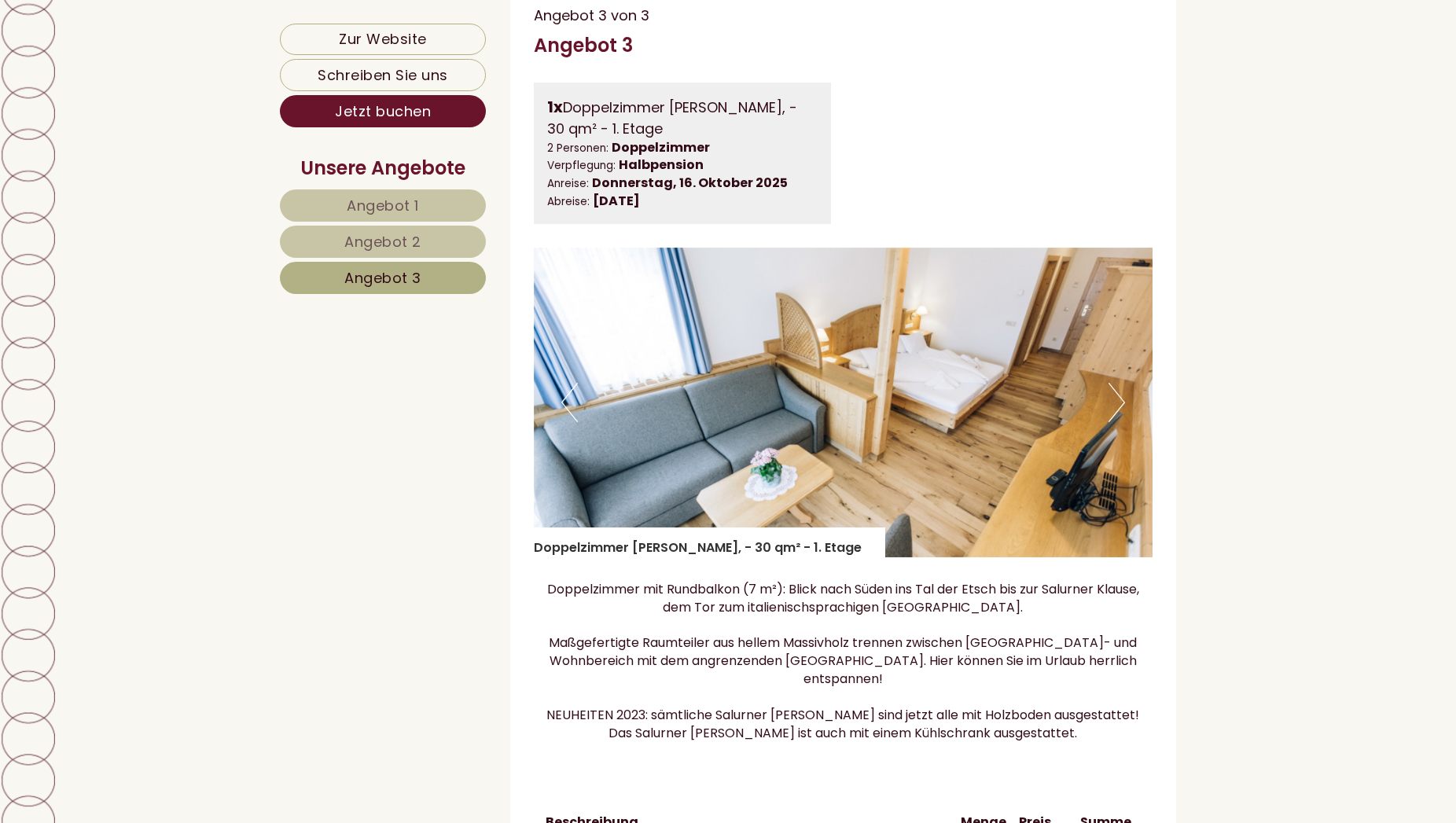
click at [1114, 422] on button "Next" at bounding box center [1117, 402] width 16 height 40
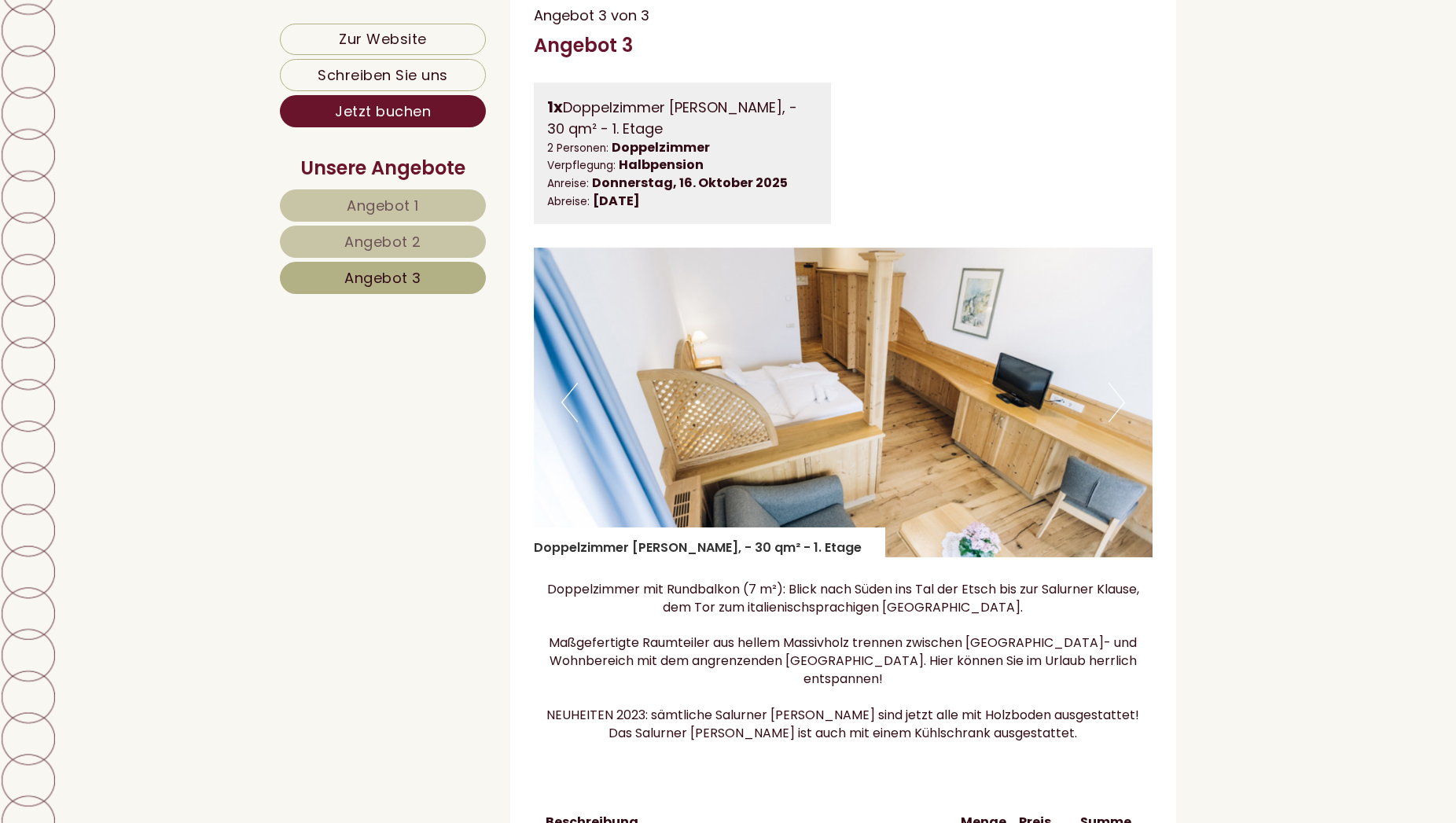
click at [1114, 422] on button "Next" at bounding box center [1117, 402] width 16 height 40
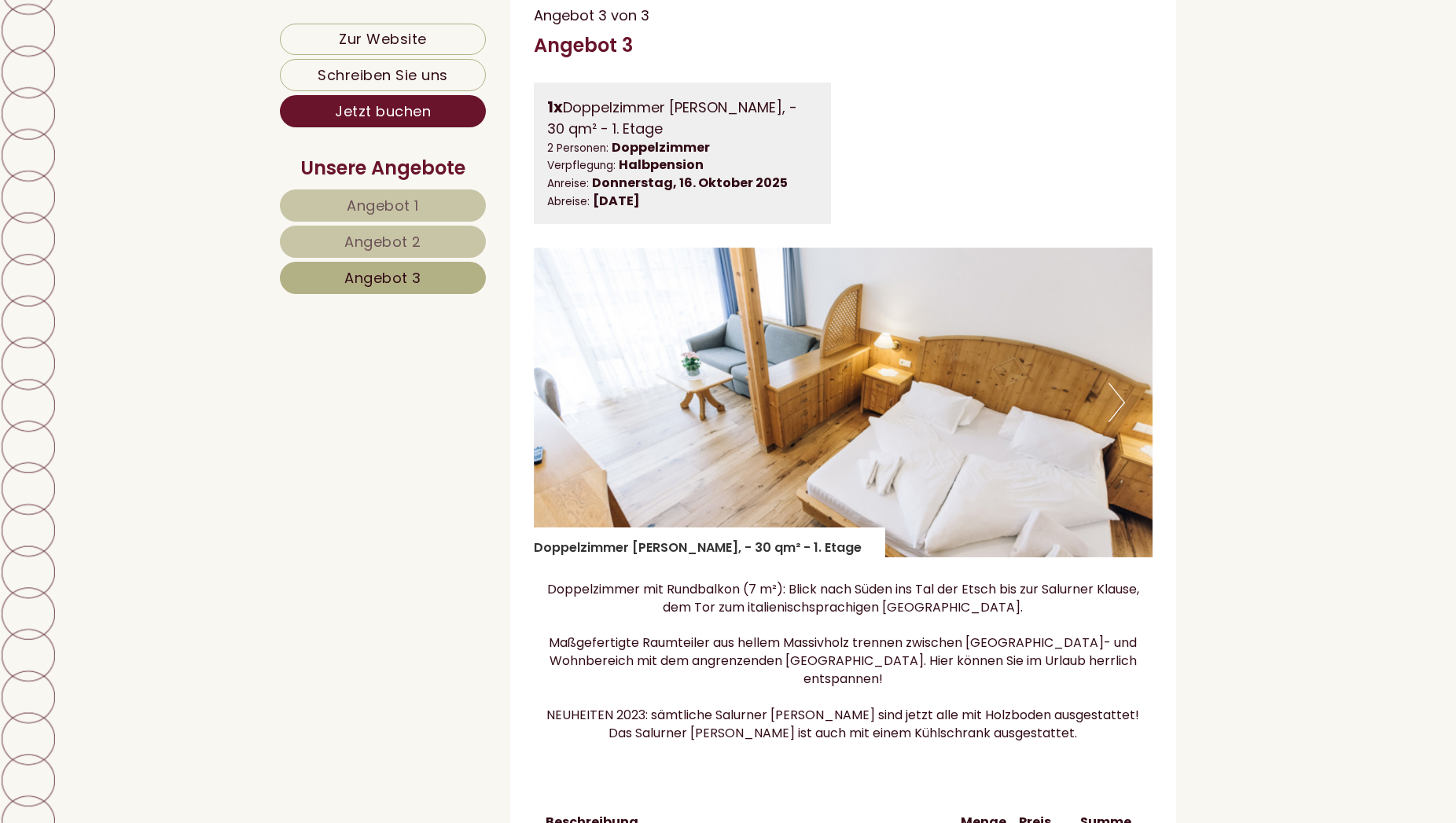
click at [1114, 422] on button "Next" at bounding box center [1117, 402] width 16 height 40
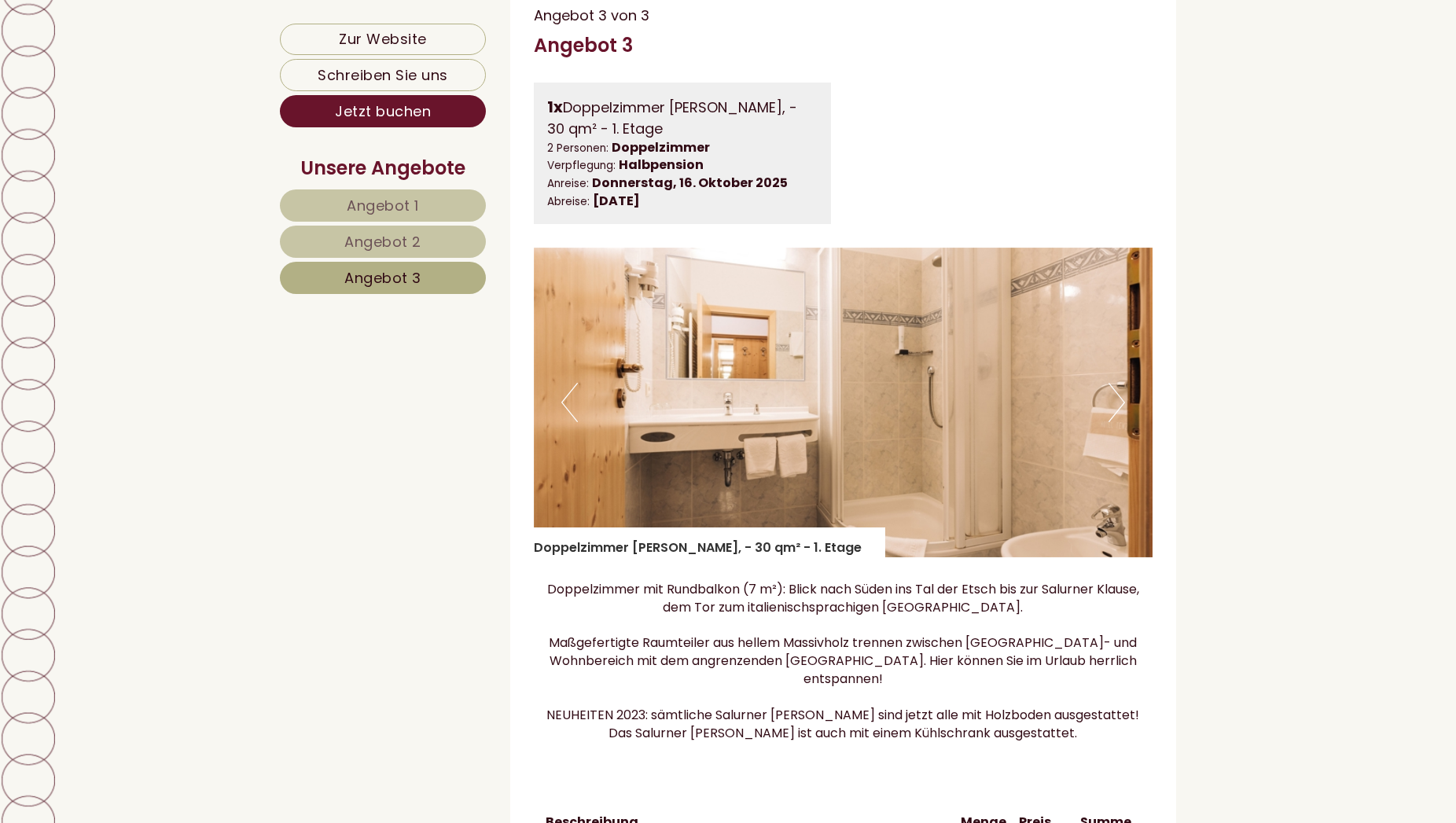
click at [1114, 422] on button "Next" at bounding box center [1117, 402] width 16 height 40
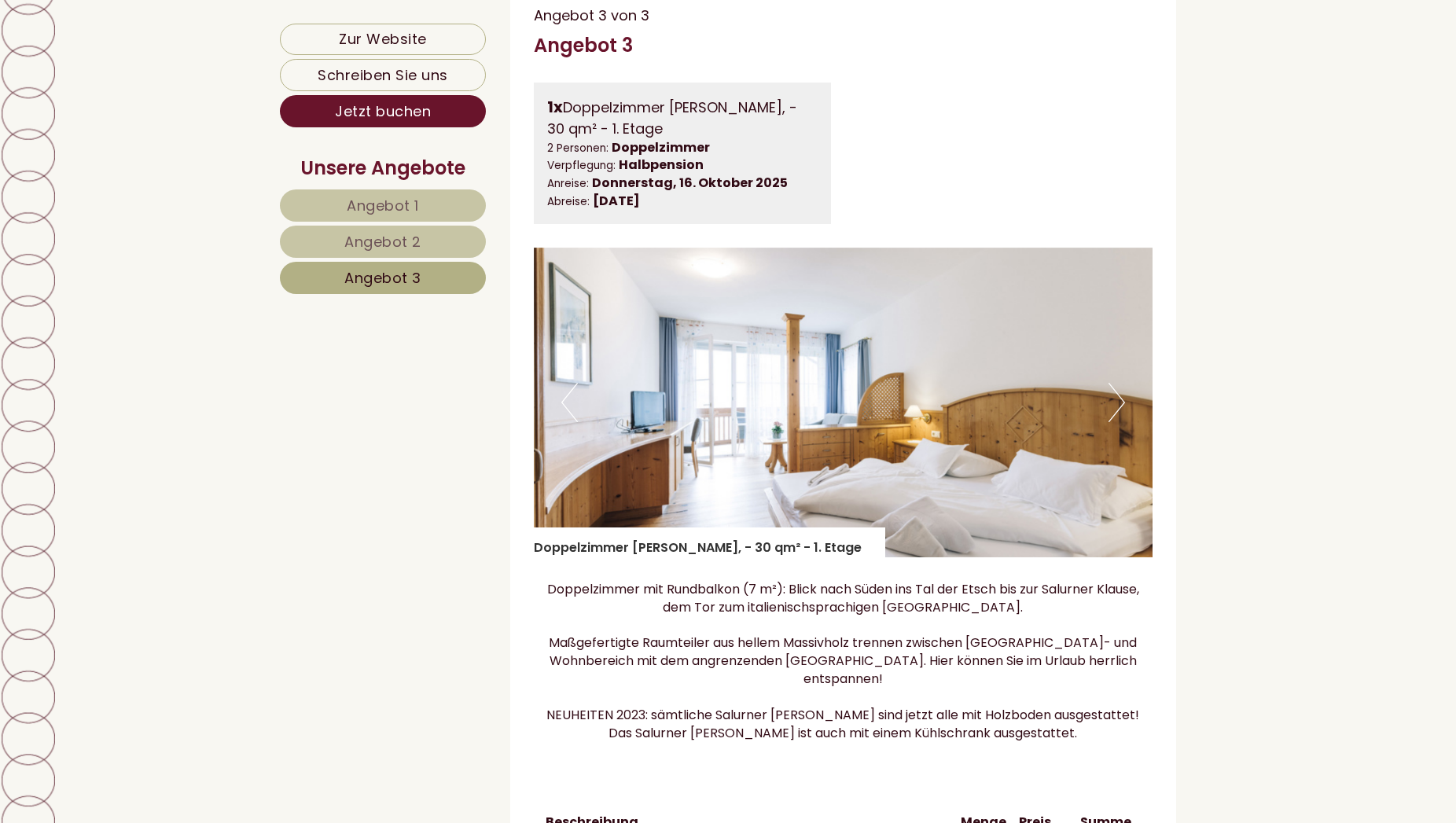
click at [1114, 422] on button "Next" at bounding box center [1117, 402] width 16 height 40
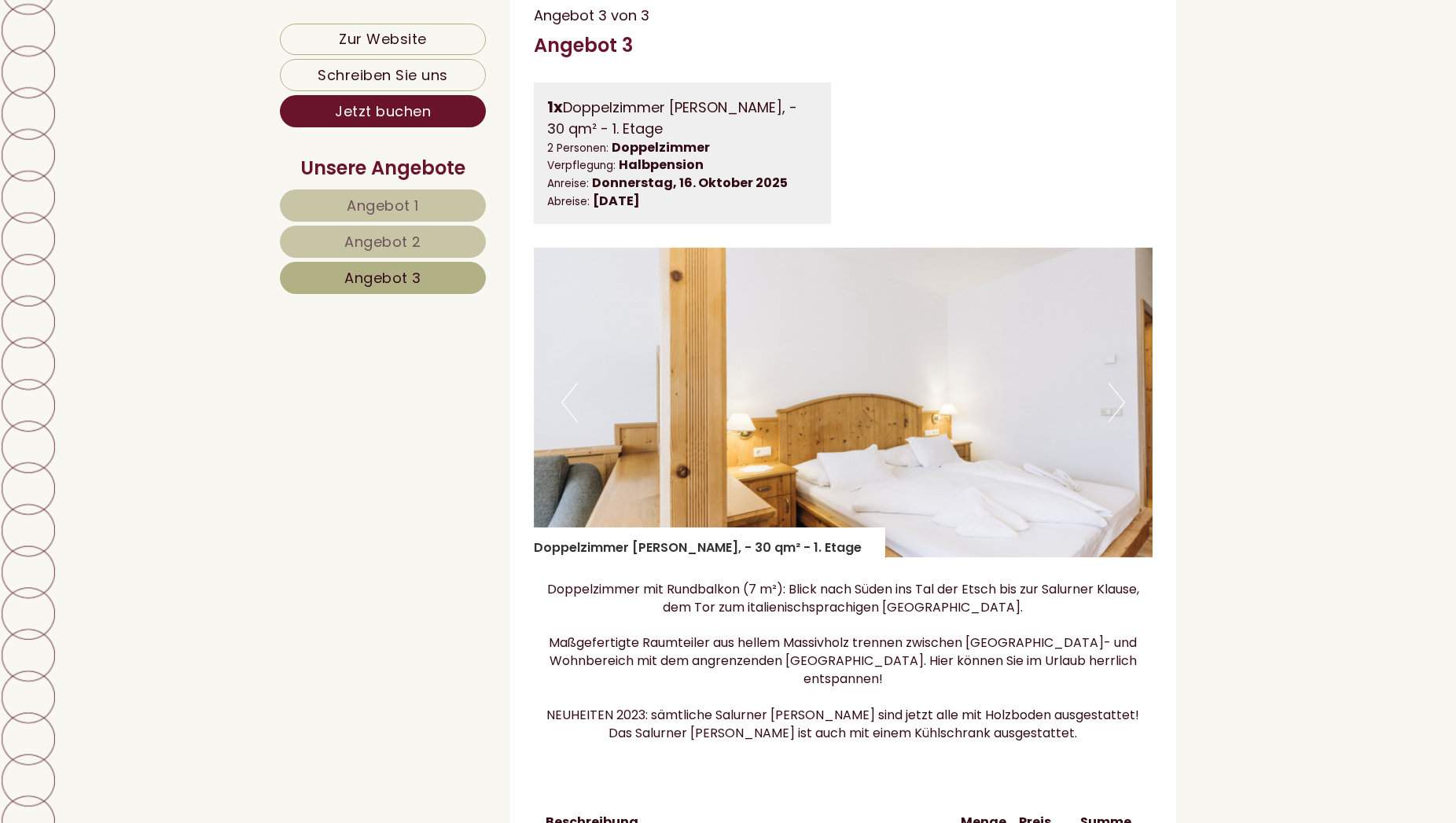
click at [1114, 422] on button "Next" at bounding box center [1117, 402] width 16 height 40
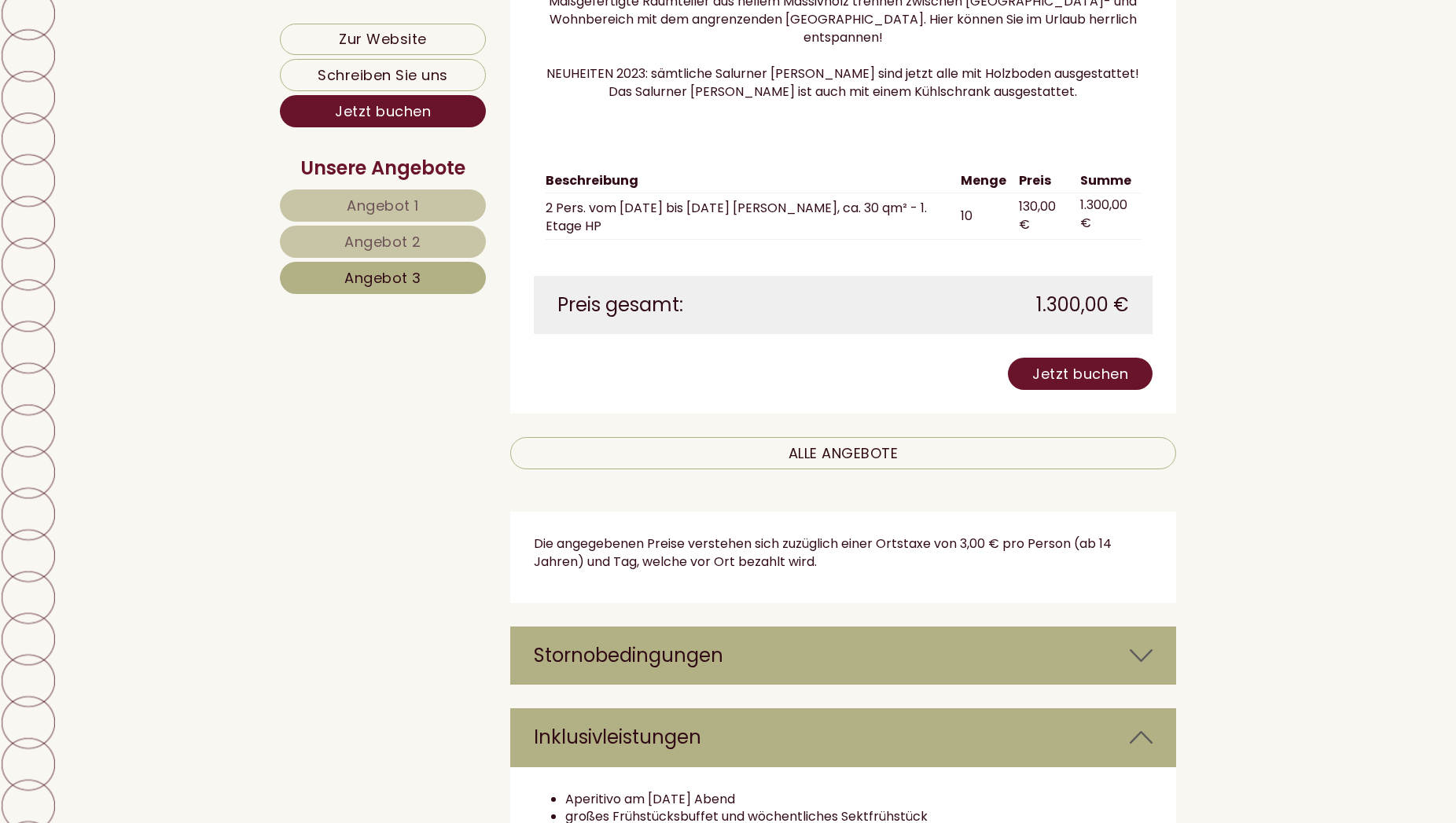
scroll to position [1821, 0]
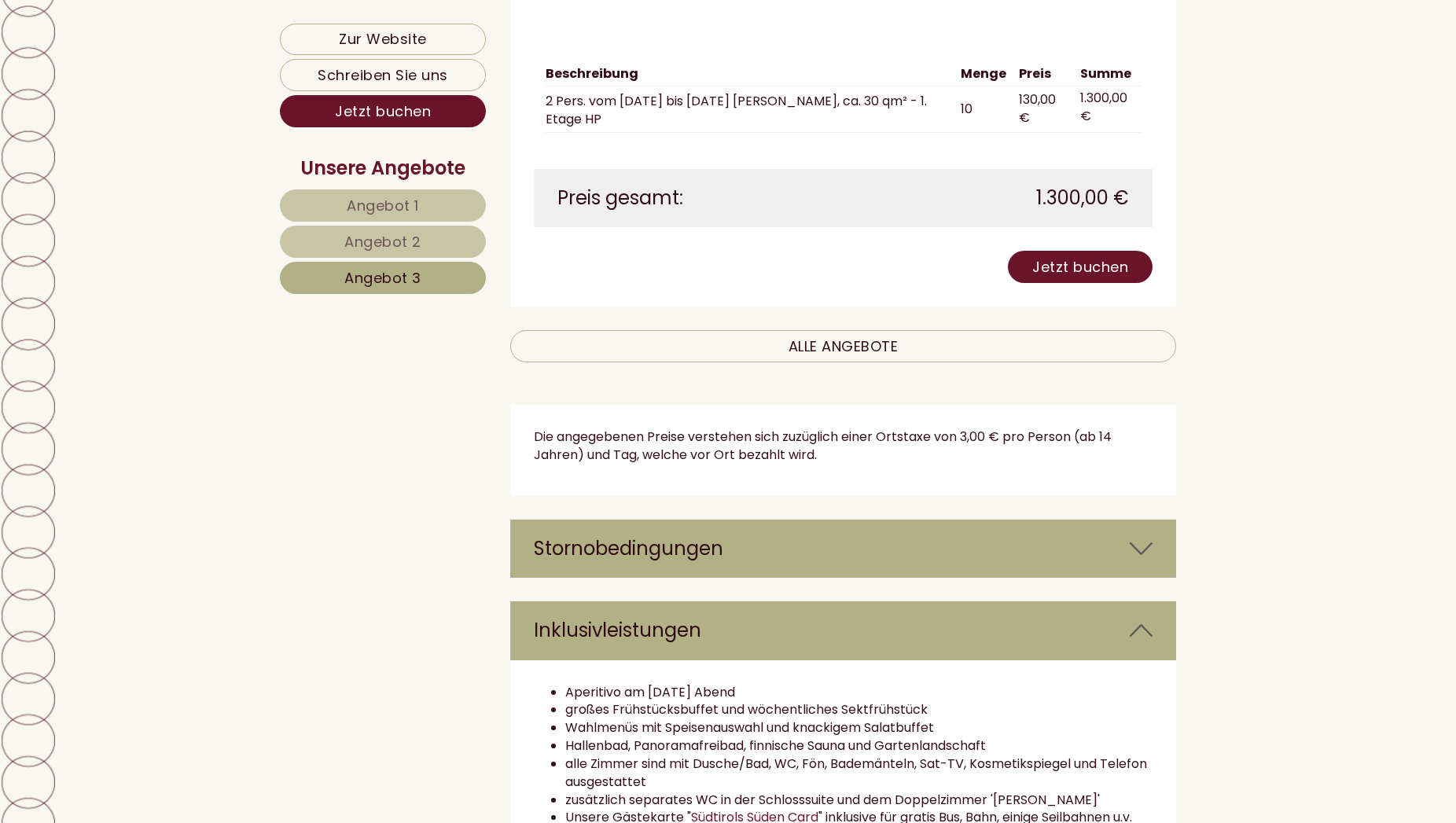
click at [584, 550] on div "Stornobedingungen" at bounding box center [843, 548] width 667 height 59
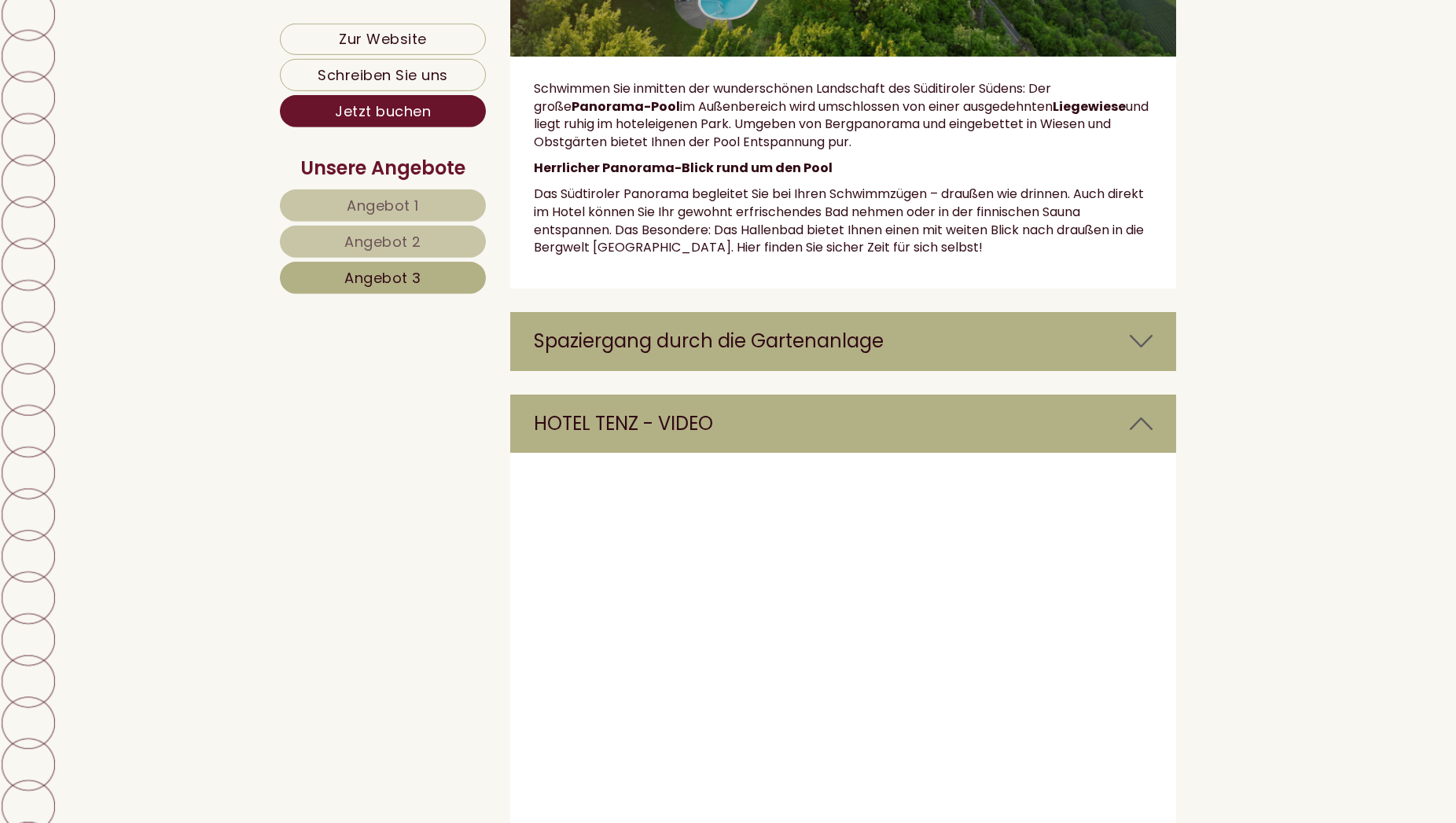
scroll to position [4493, 0]
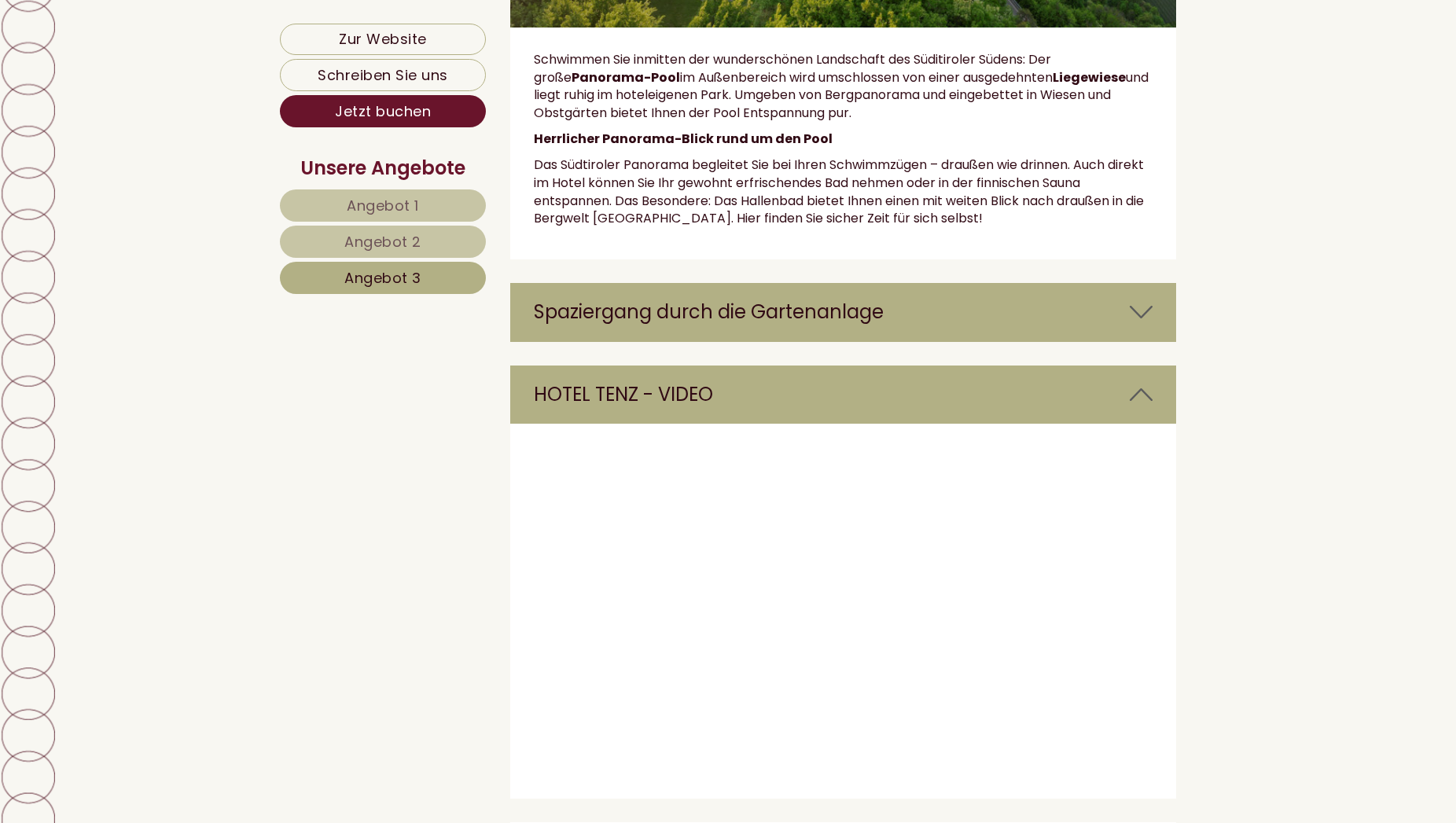
click at [350, 280] on span "Angebot 3" at bounding box center [382, 278] width 77 height 20
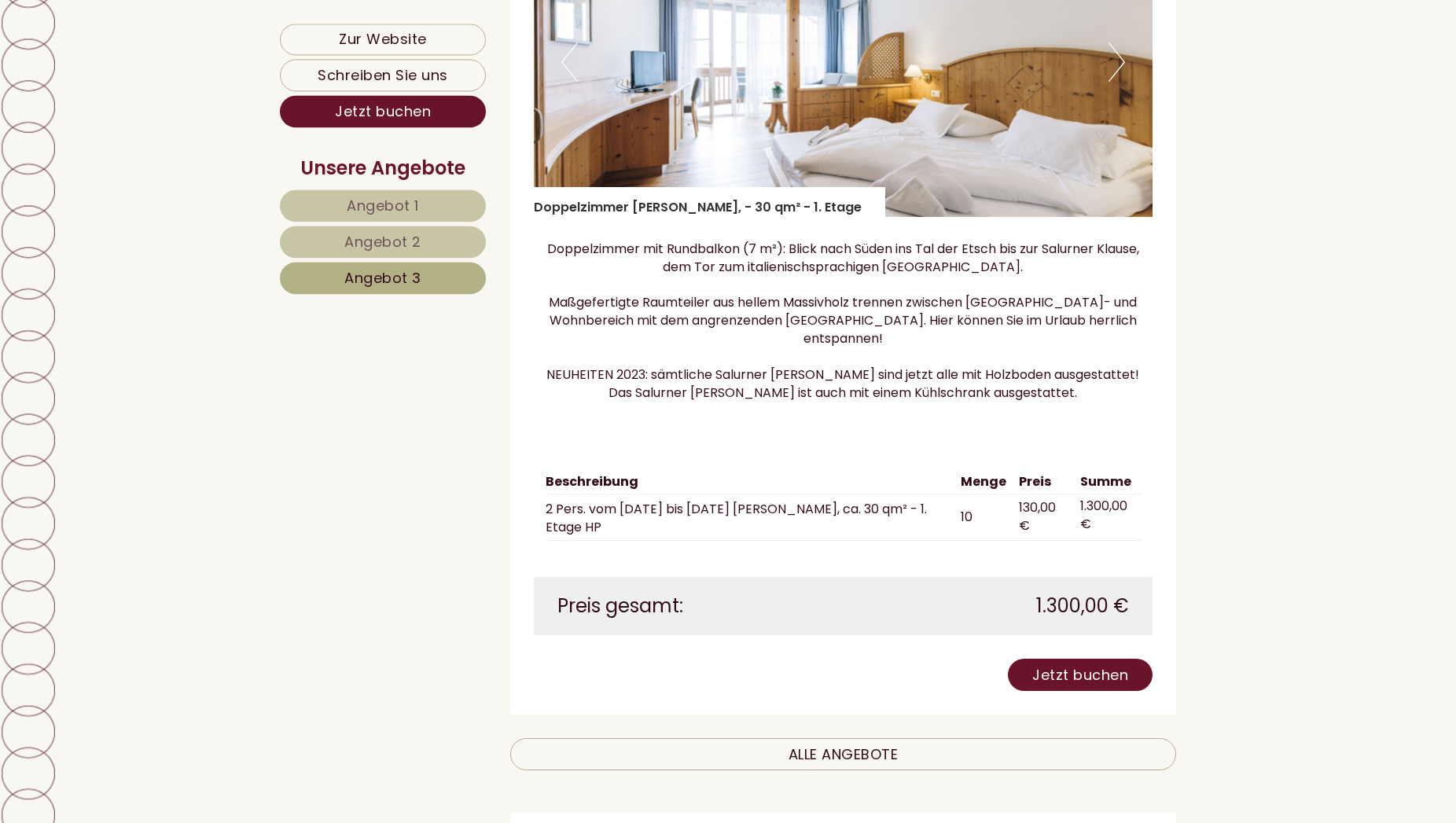
scroll to position [1394, 0]
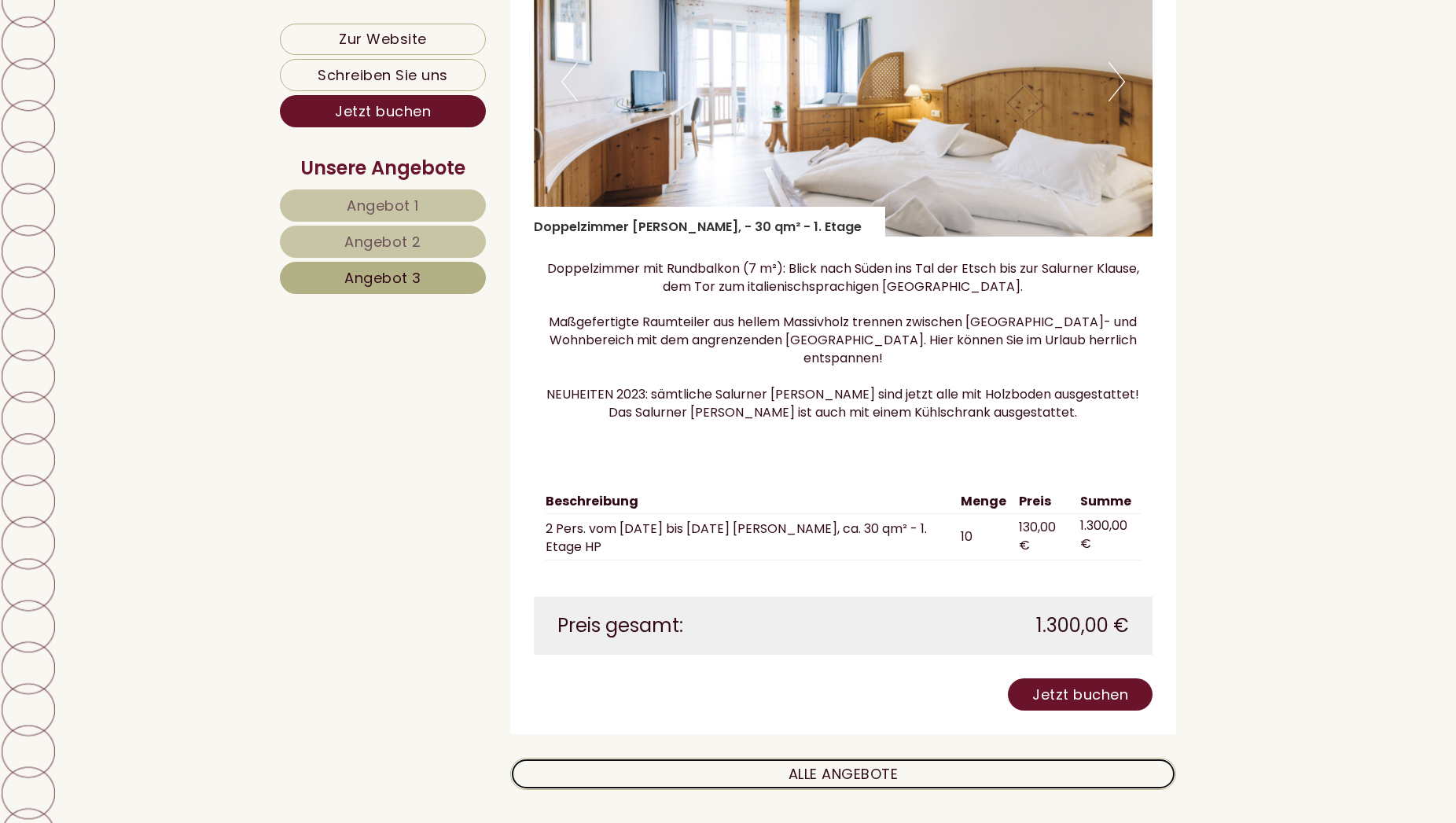
click at [662, 783] on link "ALLE ANGEBOTE" at bounding box center [843, 774] width 667 height 32
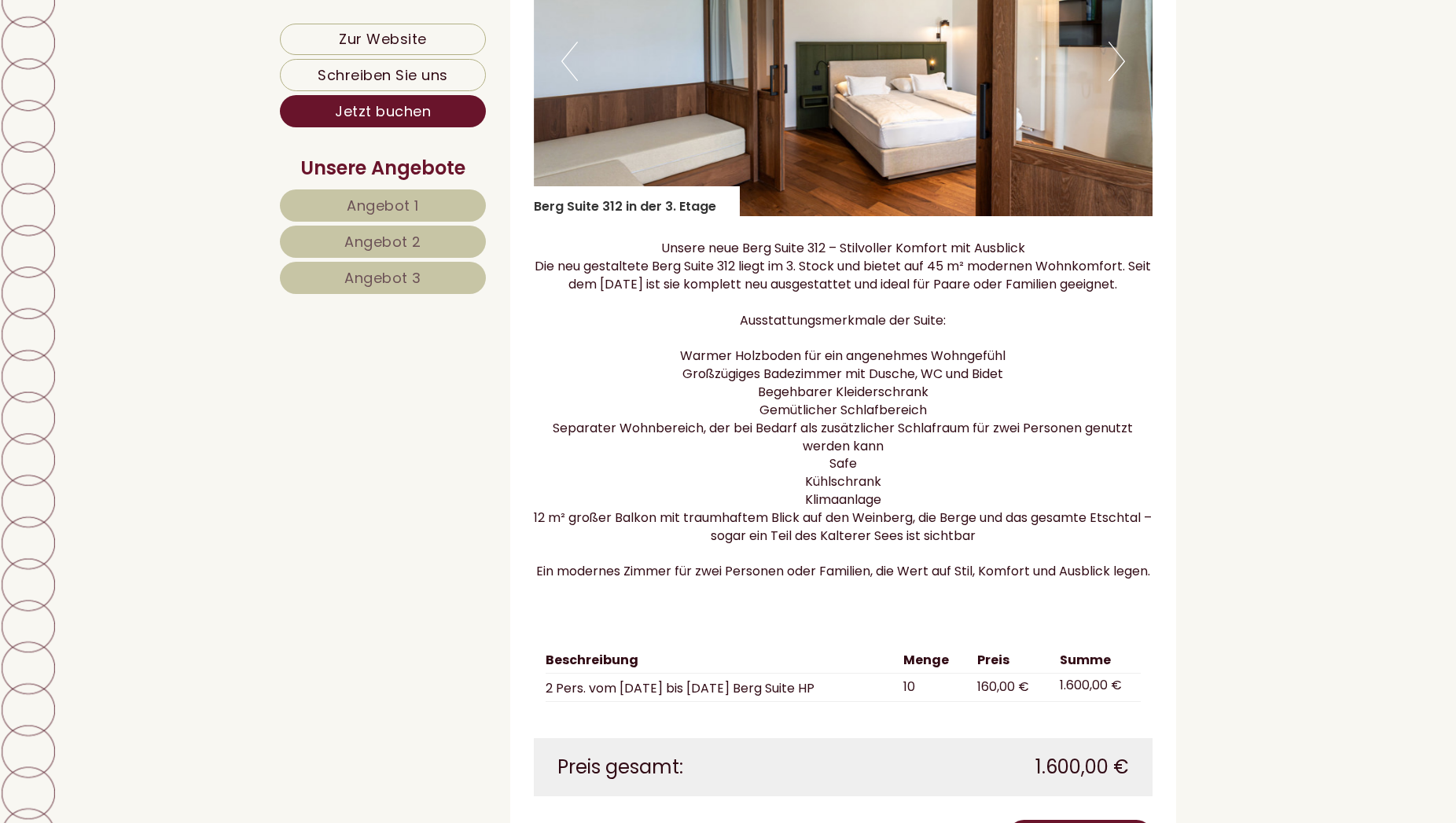
click at [361, 266] on link "Angebot 3" at bounding box center [383, 277] width 206 height 32
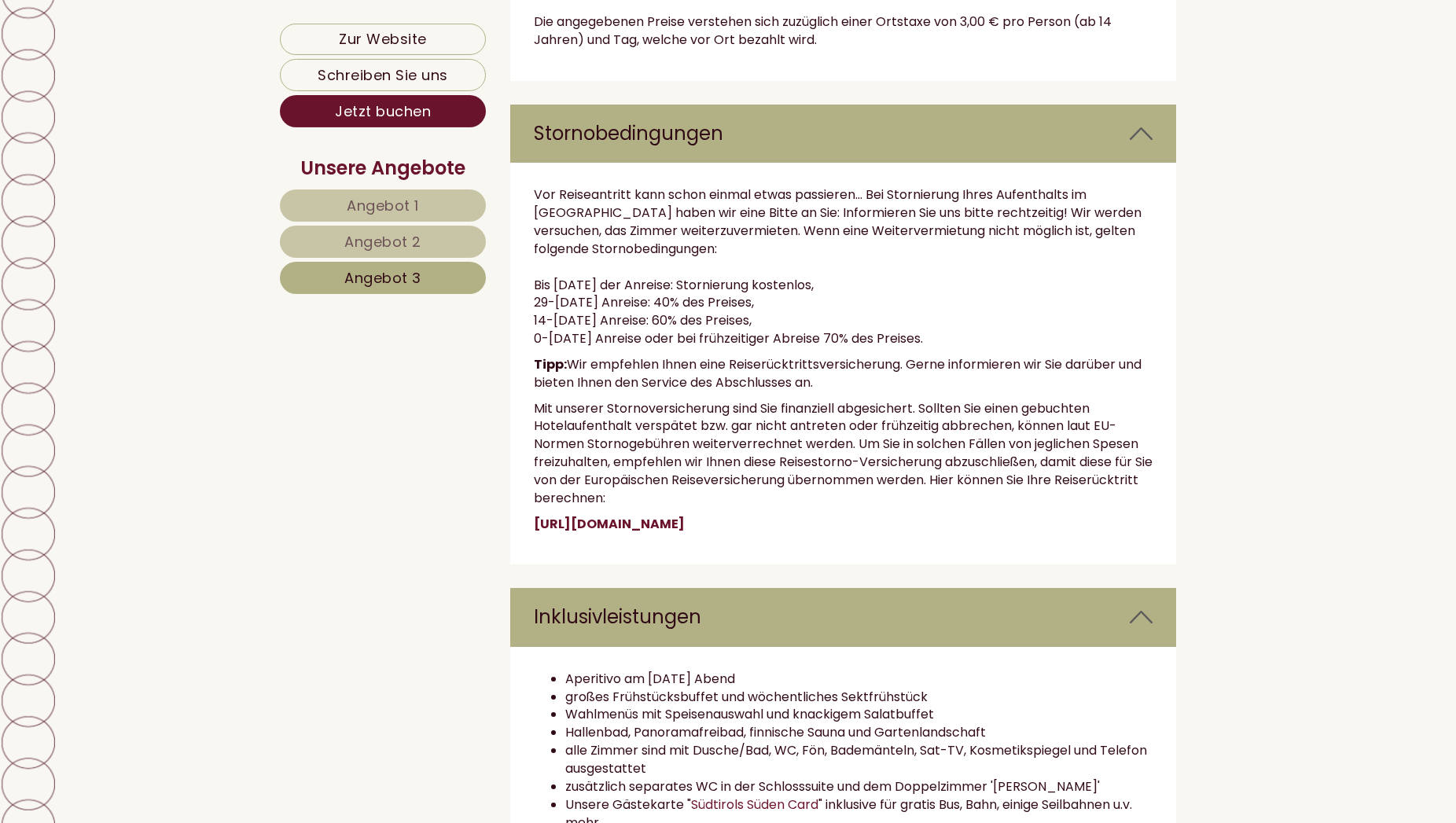
scroll to position [1924, 0]
